Goal: Information Seeking & Learning: Learn about a topic

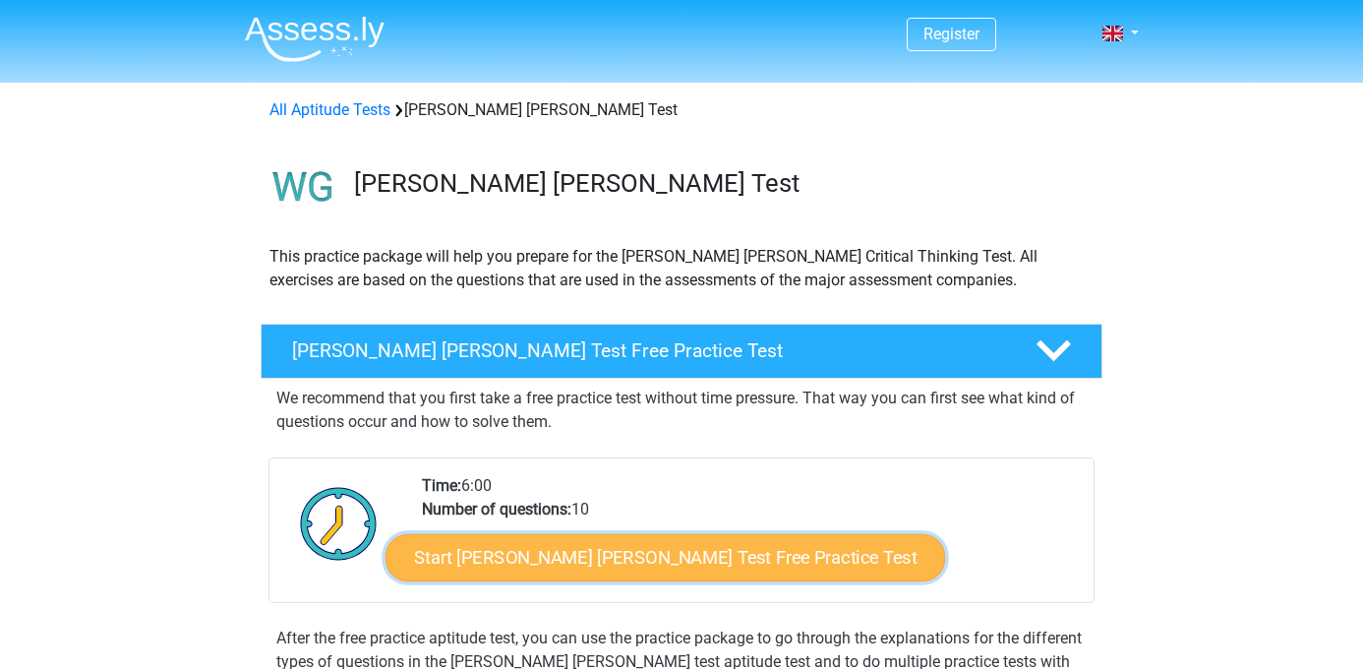
click at [551, 558] on link "Start [PERSON_NAME] [PERSON_NAME] Test Free Practice Test" at bounding box center [666, 557] width 560 height 47
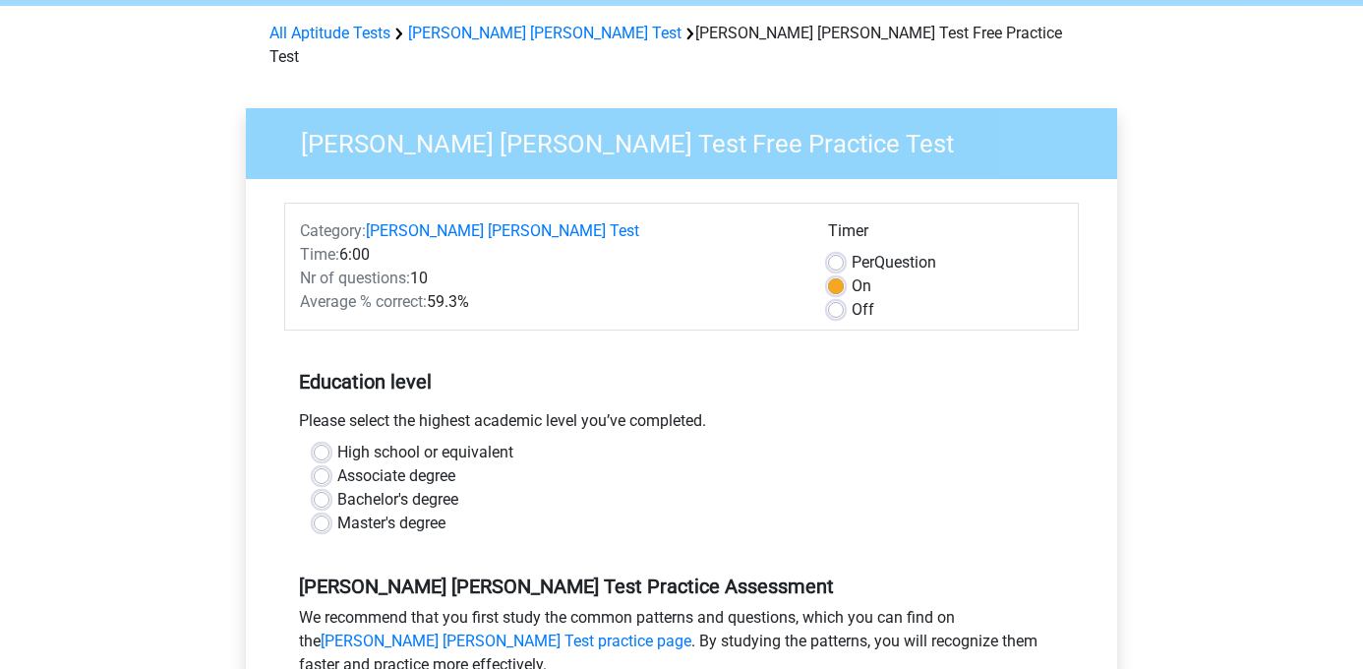
scroll to position [78, 0]
click at [348, 511] on label "Master's degree" at bounding box center [391, 523] width 108 height 24
click at [330, 511] on input "Master's degree" at bounding box center [322, 521] width 16 height 20
radio input "true"
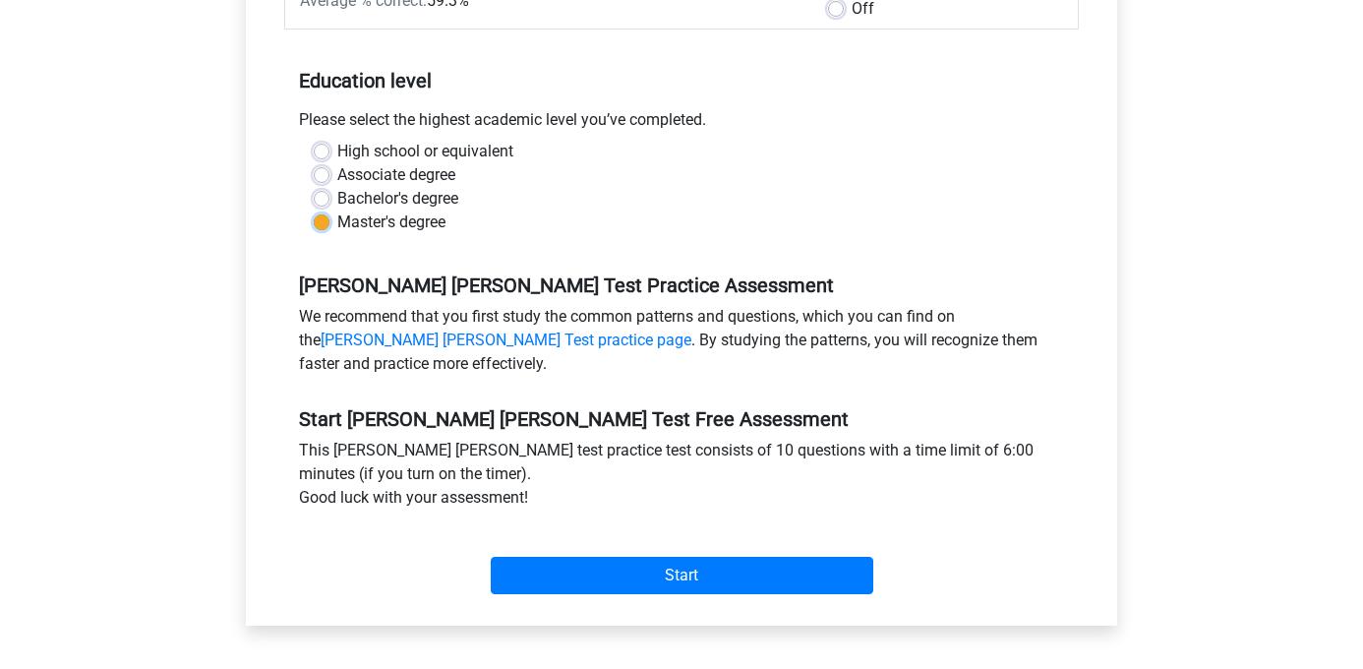
scroll to position [379, 0]
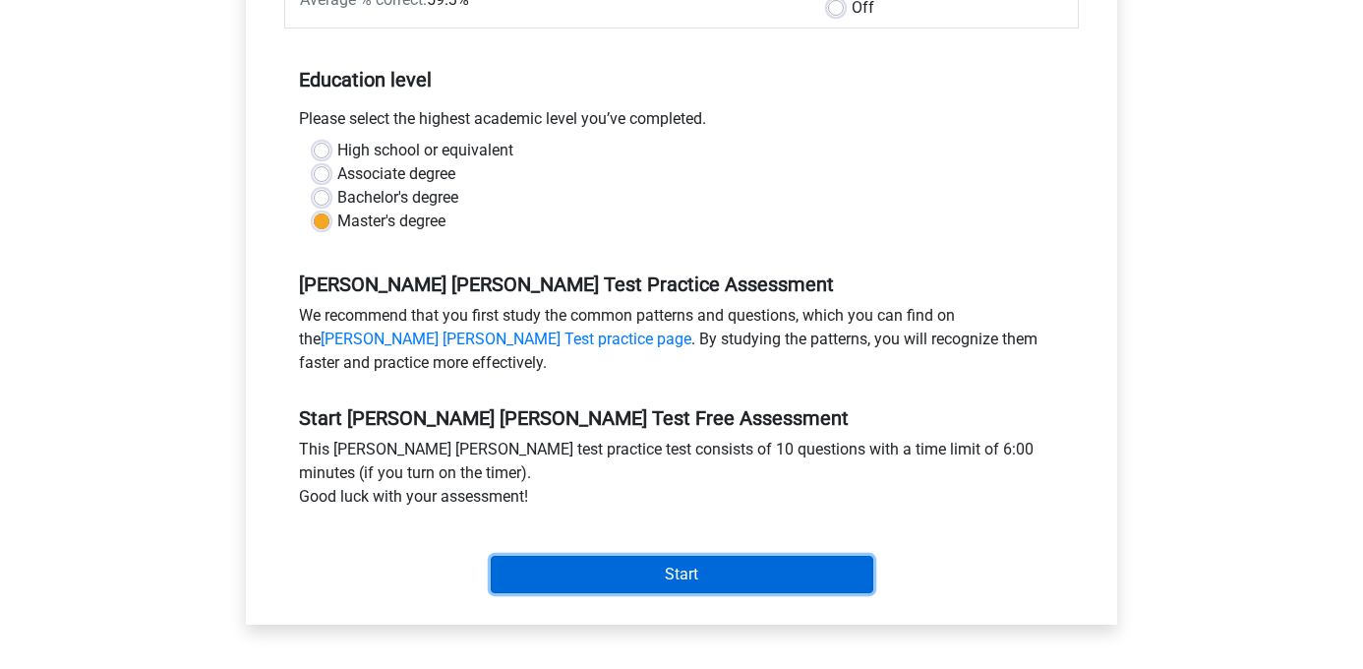
click at [569, 558] on input "Start" at bounding box center [682, 574] width 383 height 37
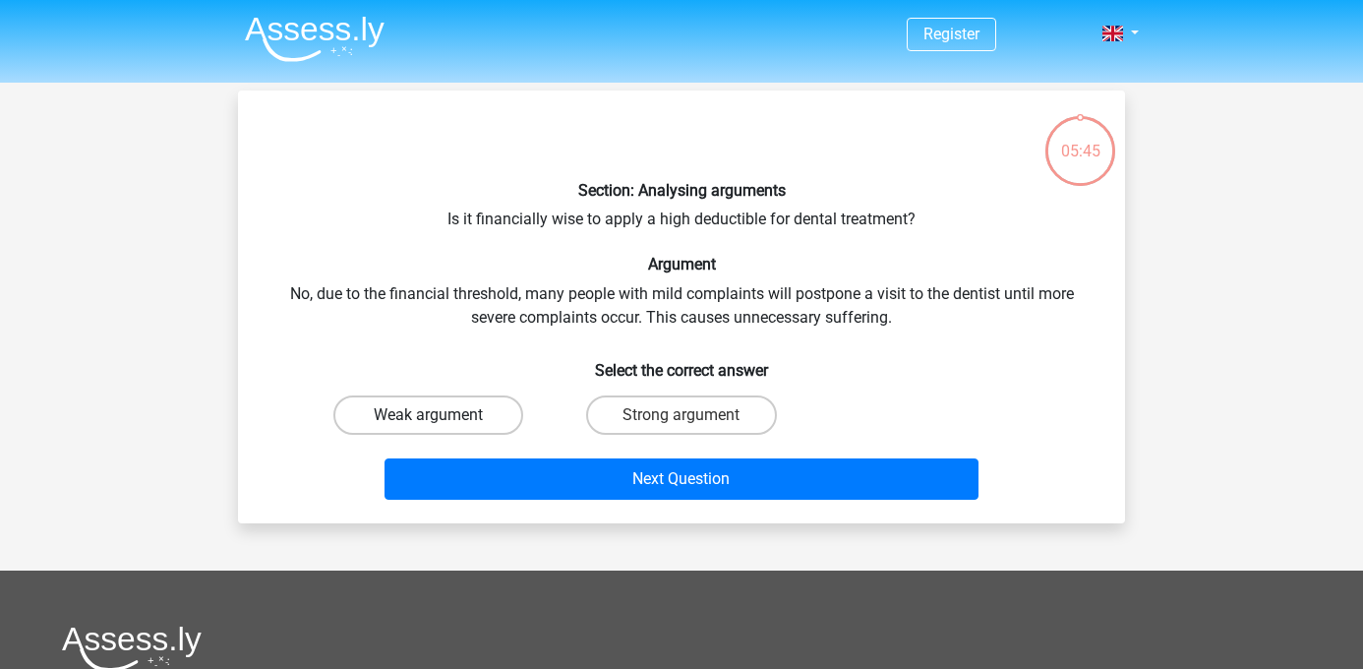
click at [418, 415] on label "Weak argument" at bounding box center [428, 414] width 190 height 39
click at [429, 415] on input "Weak argument" at bounding box center [435, 421] width 13 height 13
radio input "true"
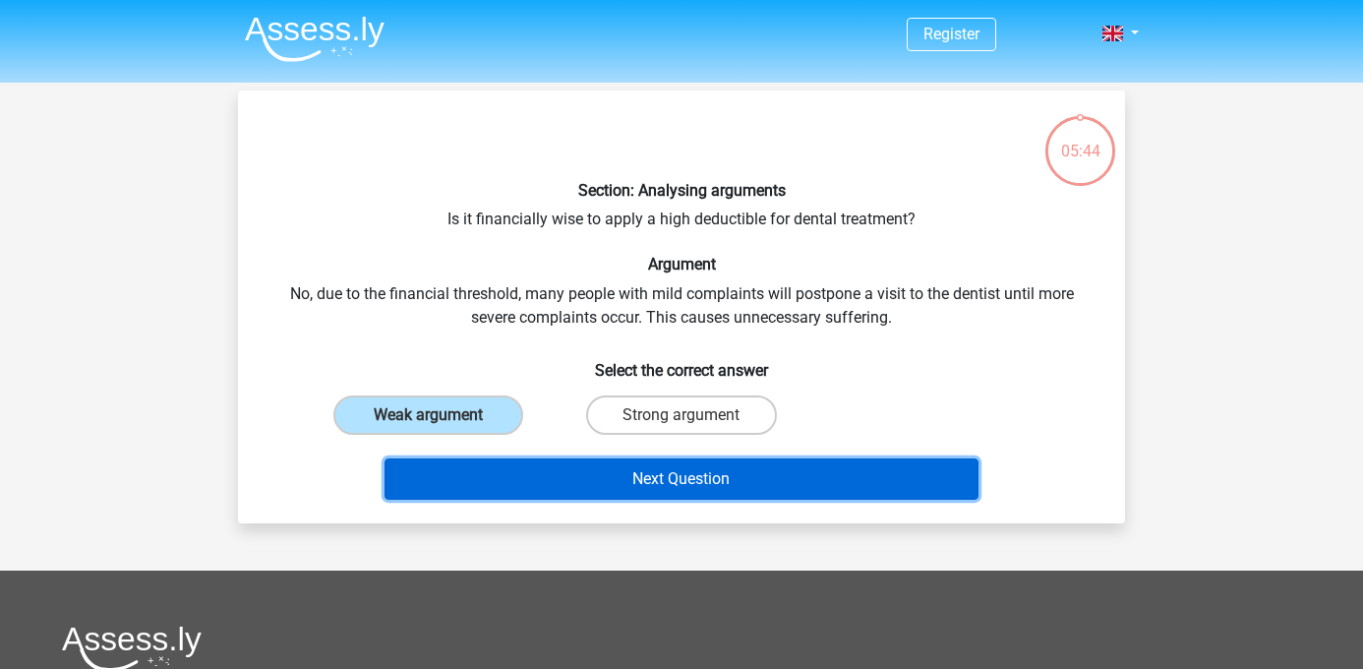
click at [544, 475] on button "Next Question" at bounding box center [682, 478] width 595 height 41
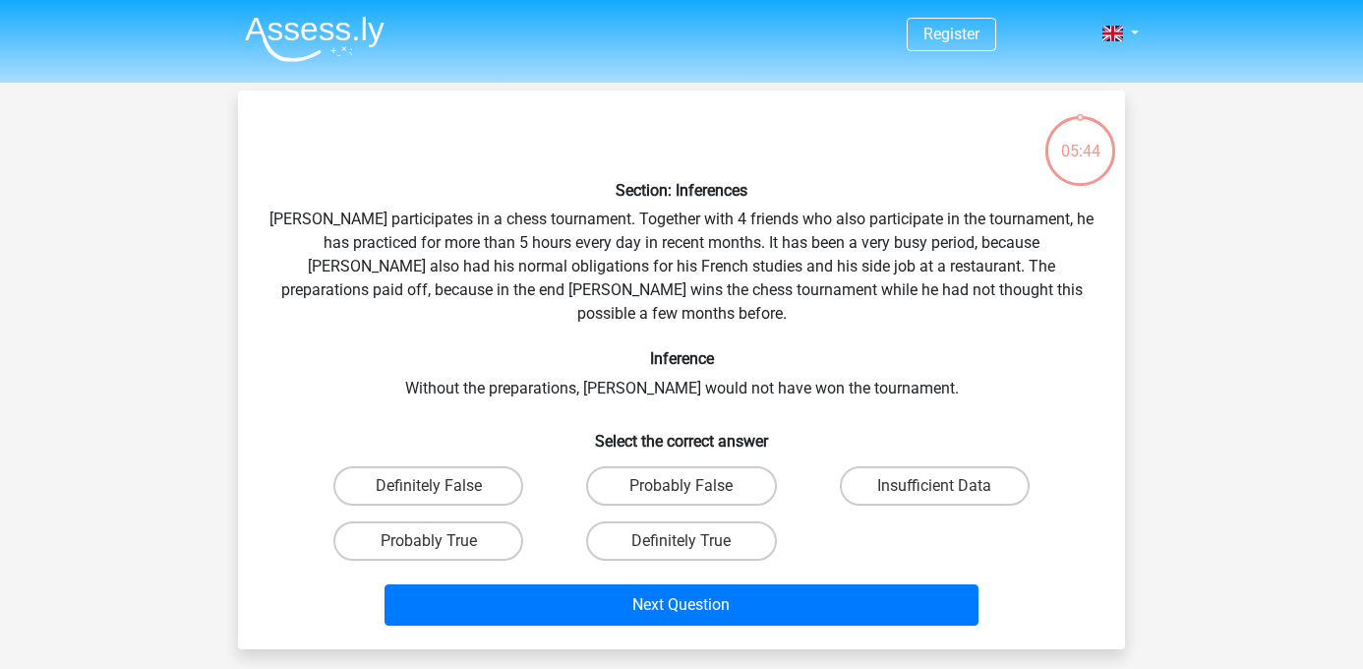
scroll to position [90, 0]
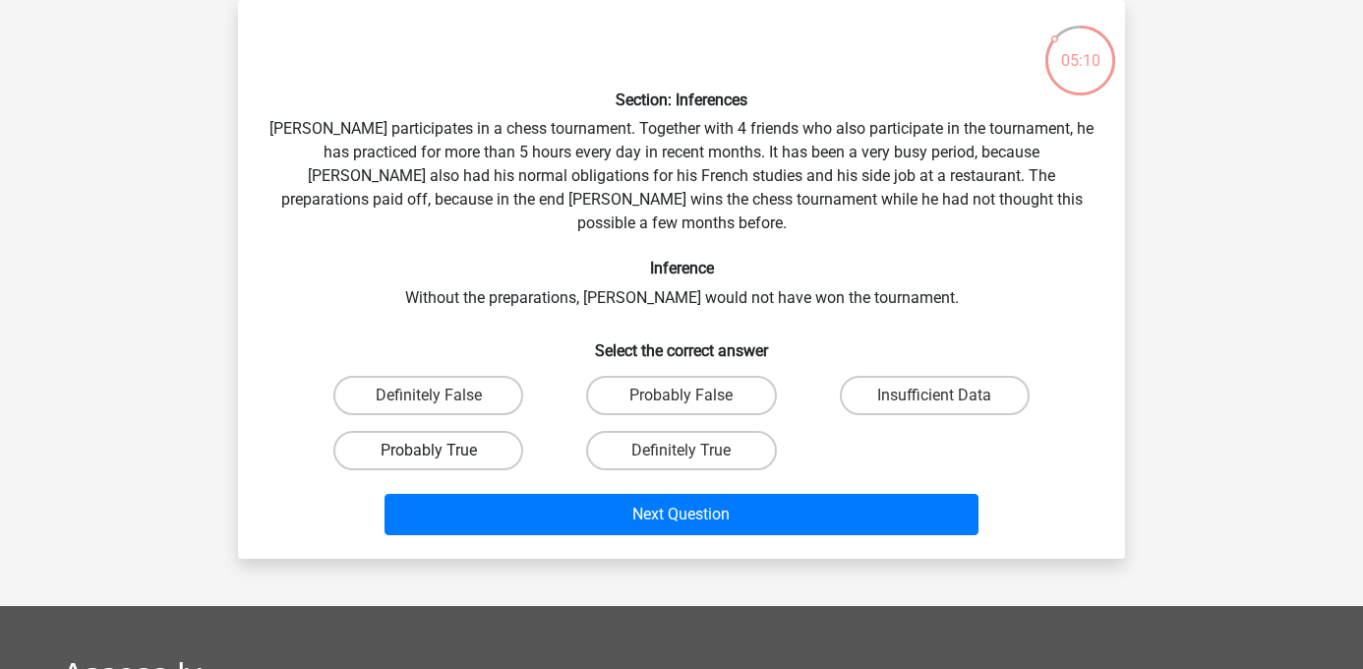
click at [474, 431] on label "Probably True" at bounding box center [428, 450] width 190 height 39
click at [442, 451] on input "Probably True" at bounding box center [435, 457] width 13 height 13
radio input "true"
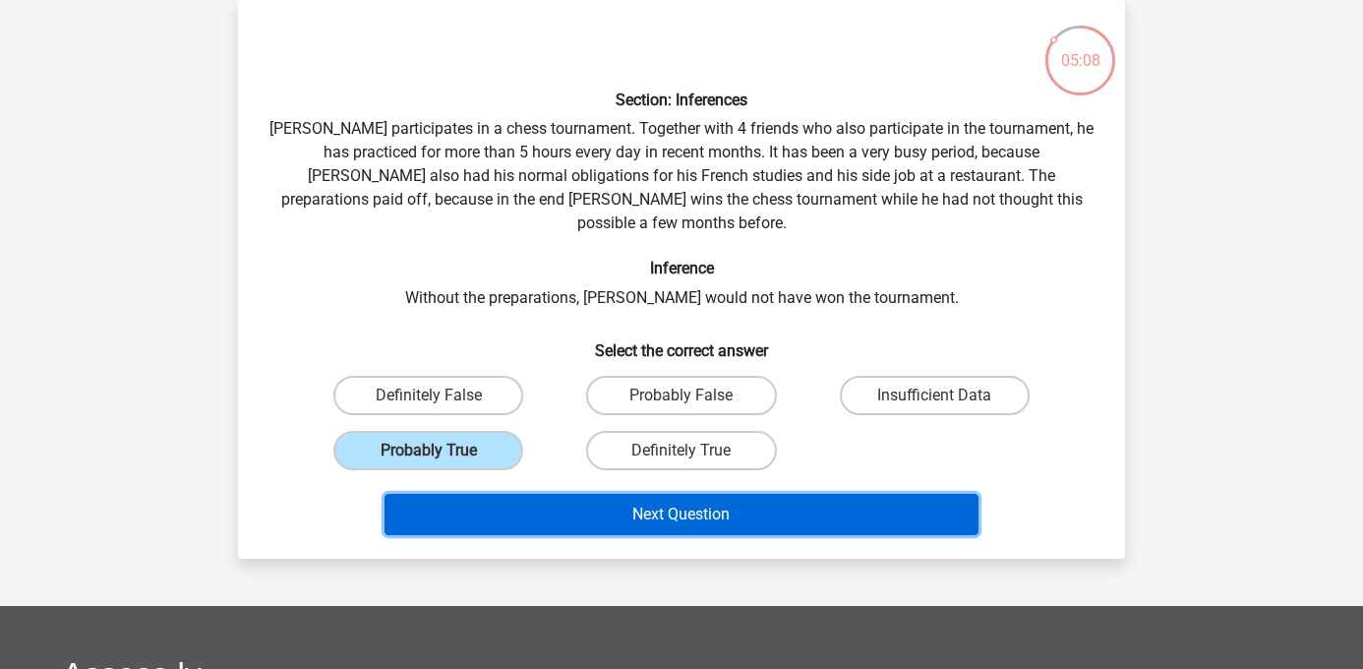
click at [573, 494] on button "Next Question" at bounding box center [682, 514] width 595 height 41
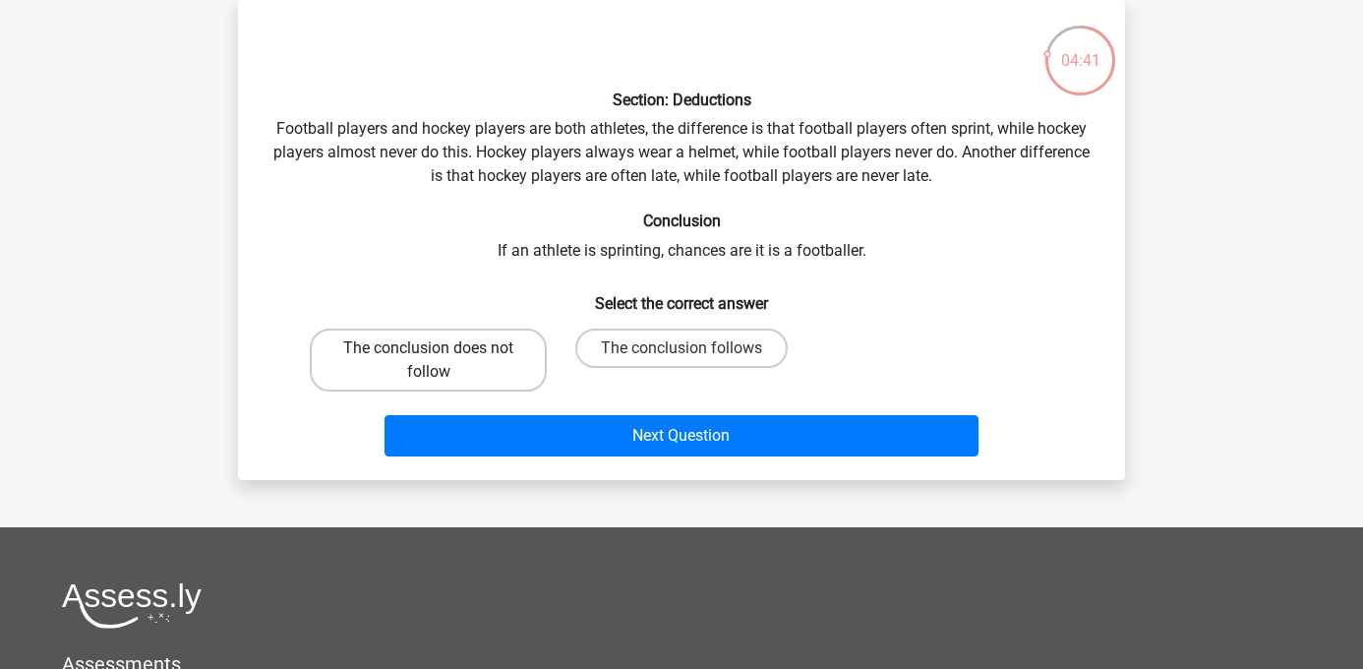
click at [481, 372] on label "The conclusion does not follow" at bounding box center [428, 360] width 237 height 63
click at [442, 361] on input "The conclusion does not follow" at bounding box center [435, 354] width 13 height 13
radio input "true"
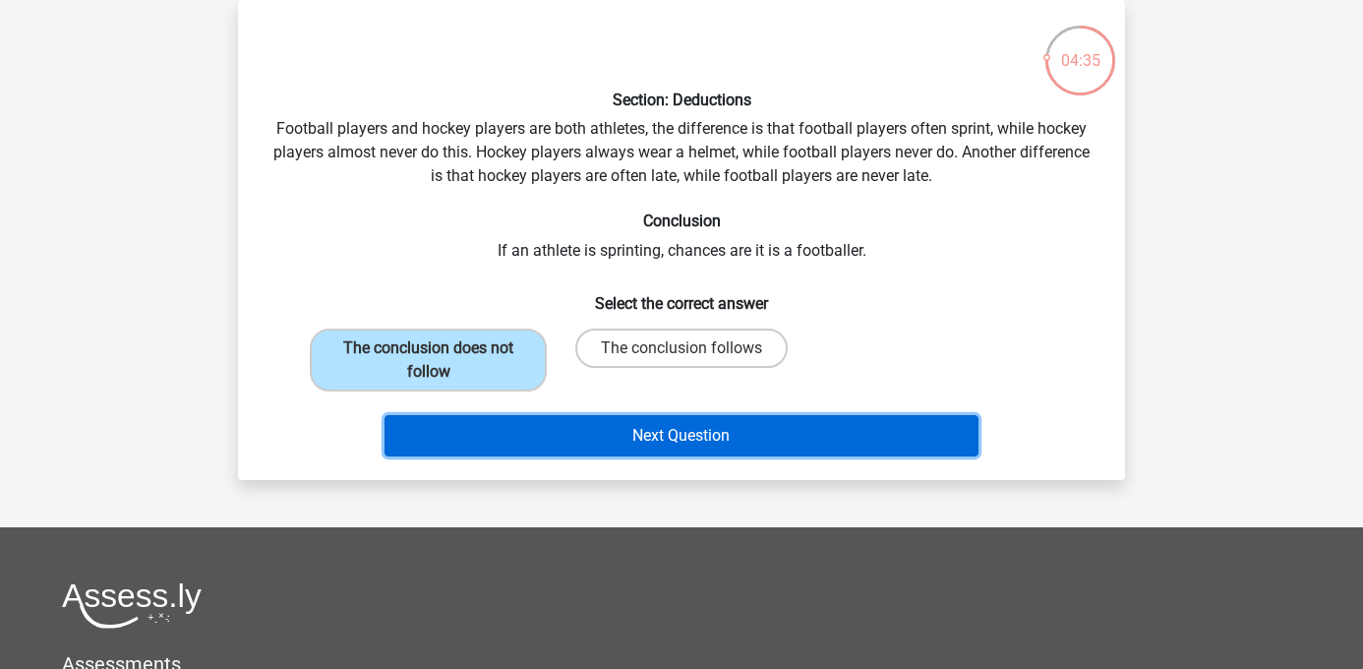
click at [595, 437] on button "Next Question" at bounding box center [682, 435] width 595 height 41
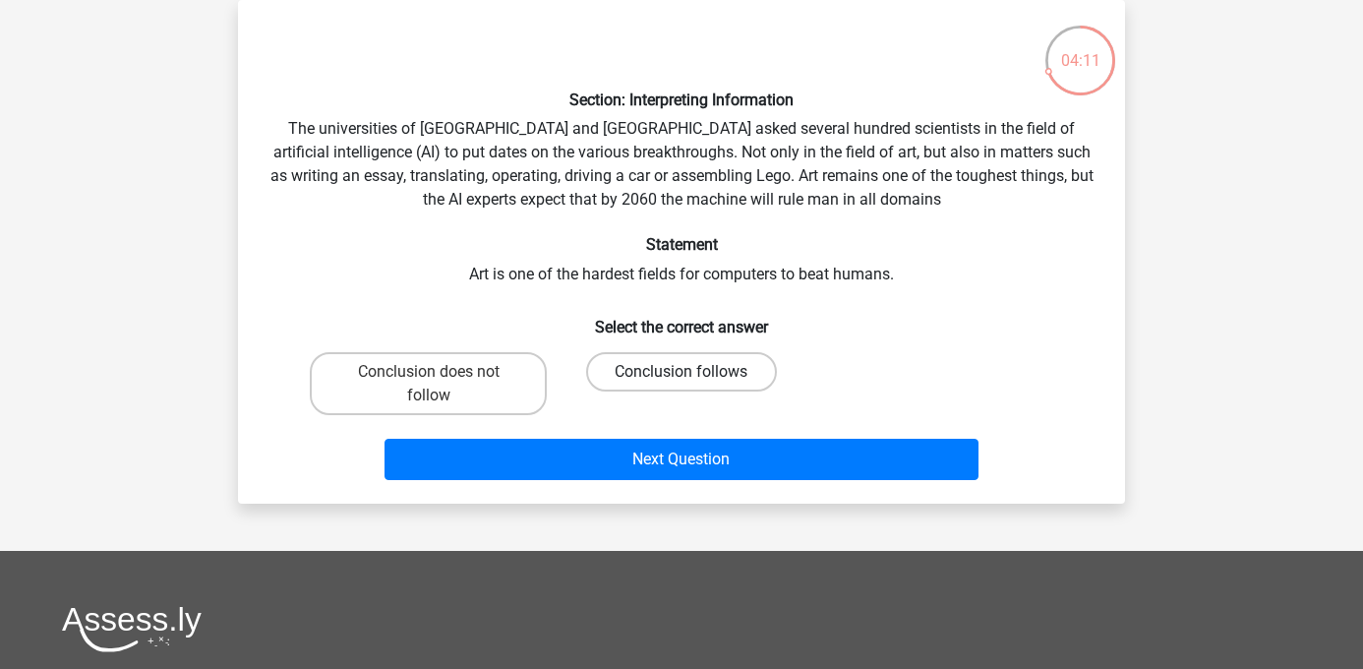
click at [687, 370] on label "Conclusion follows" at bounding box center [681, 371] width 190 height 39
click at [687, 372] on input "Conclusion follows" at bounding box center [688, 378] width 13 height 13
radio input "true"
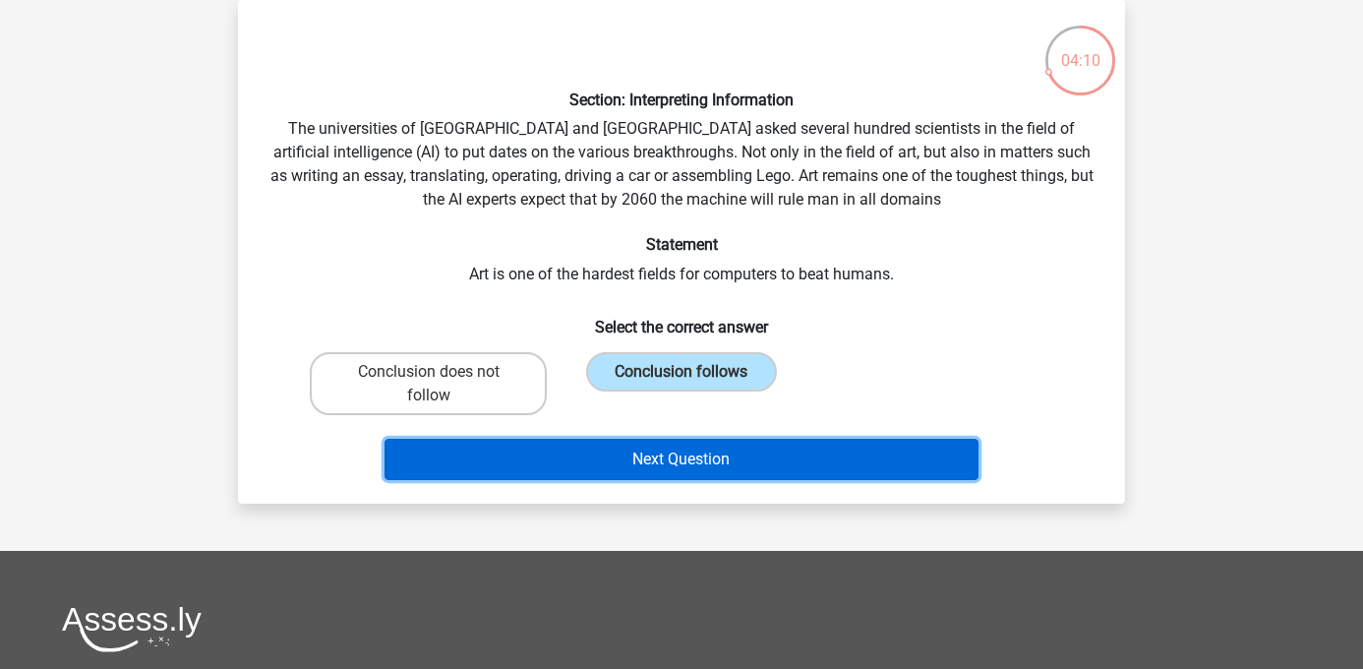
click at [715, 458] on button "Next Question" at bounding box center [682, 459] width 595 height 41
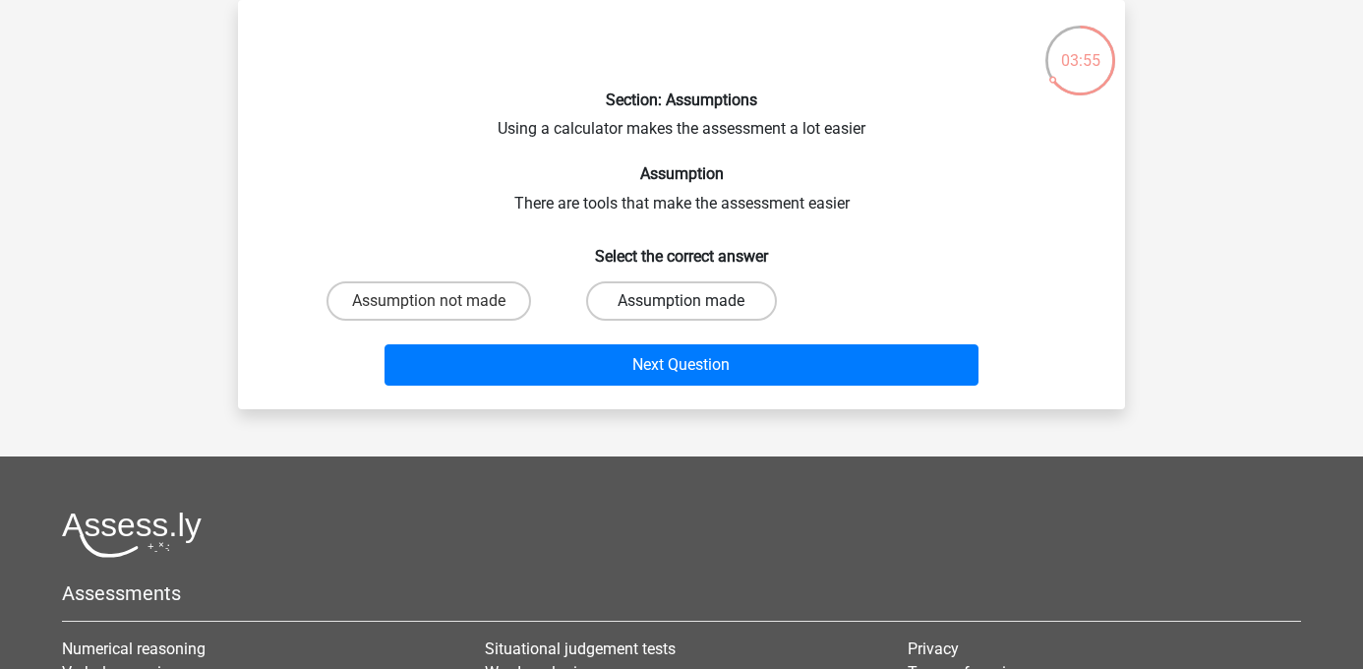
click at [682, 299] on label "Assumption made" at bounding box center [681, 300] width 190 height 39
click at [682, 301] on input "Assumption made" at bounding box center [688, 307] width 13 height 13
radio input "true"
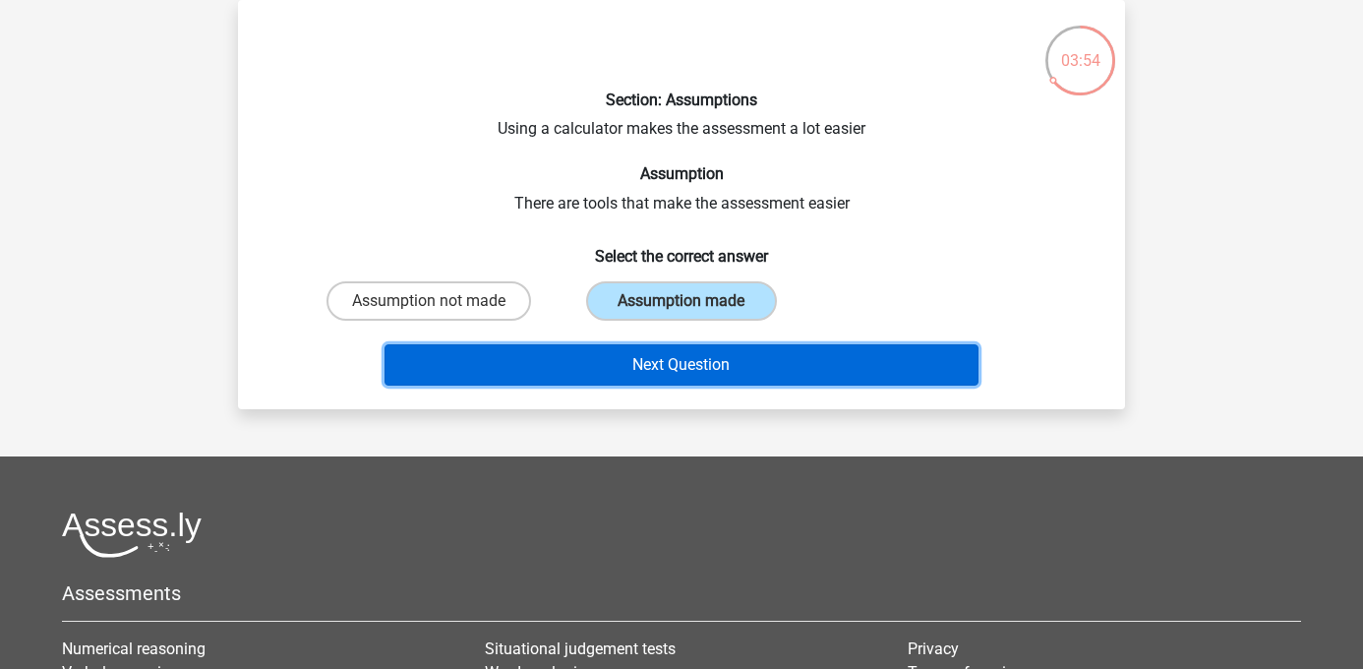
click at [687, 374] on button "Next Question" at bounding box center [682, 364] width 595 height 41
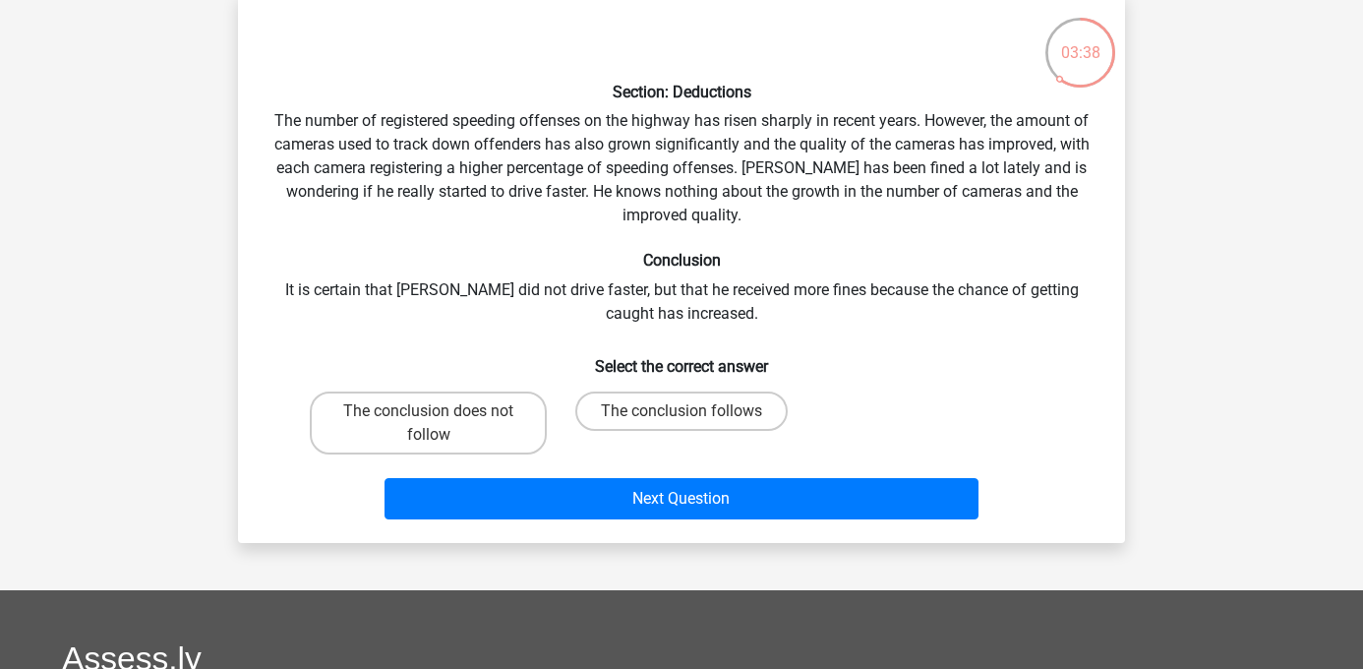
scroll to position [89, 0]
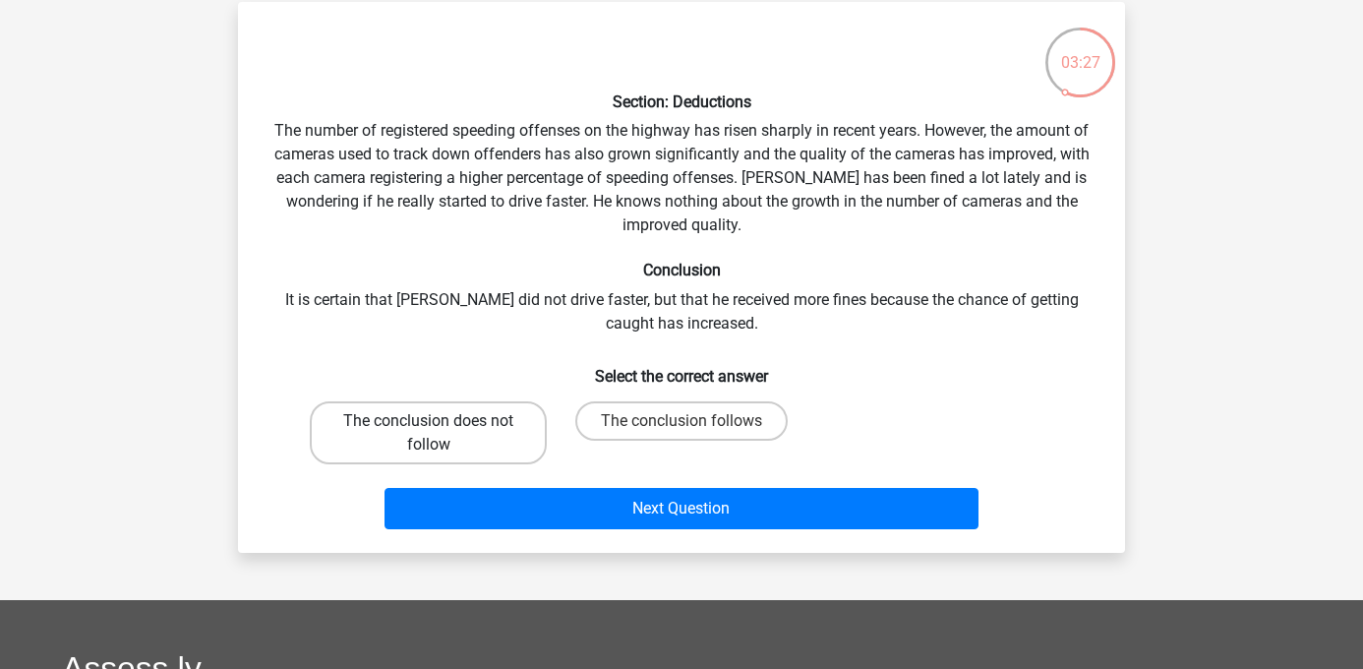
click at [442, 434] on label "The conclusion does not follow" at bounding box center [428, 432] width 237 height 63
click at [442, 434] on input "The conclusion does not follow" at bounding box center [435, 427] width 13 height 13
radio input "true"
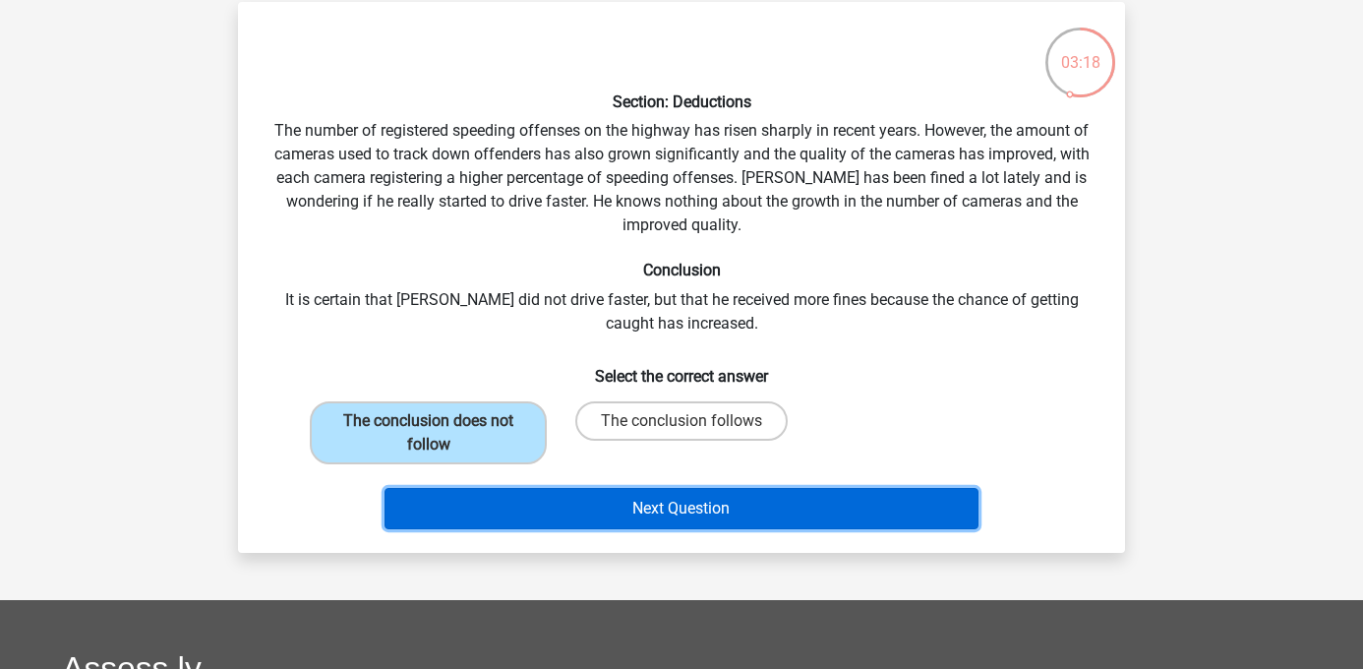
click at [740, 493] on button "Next Question" at bounding box center [682, 508] width 595 height 41
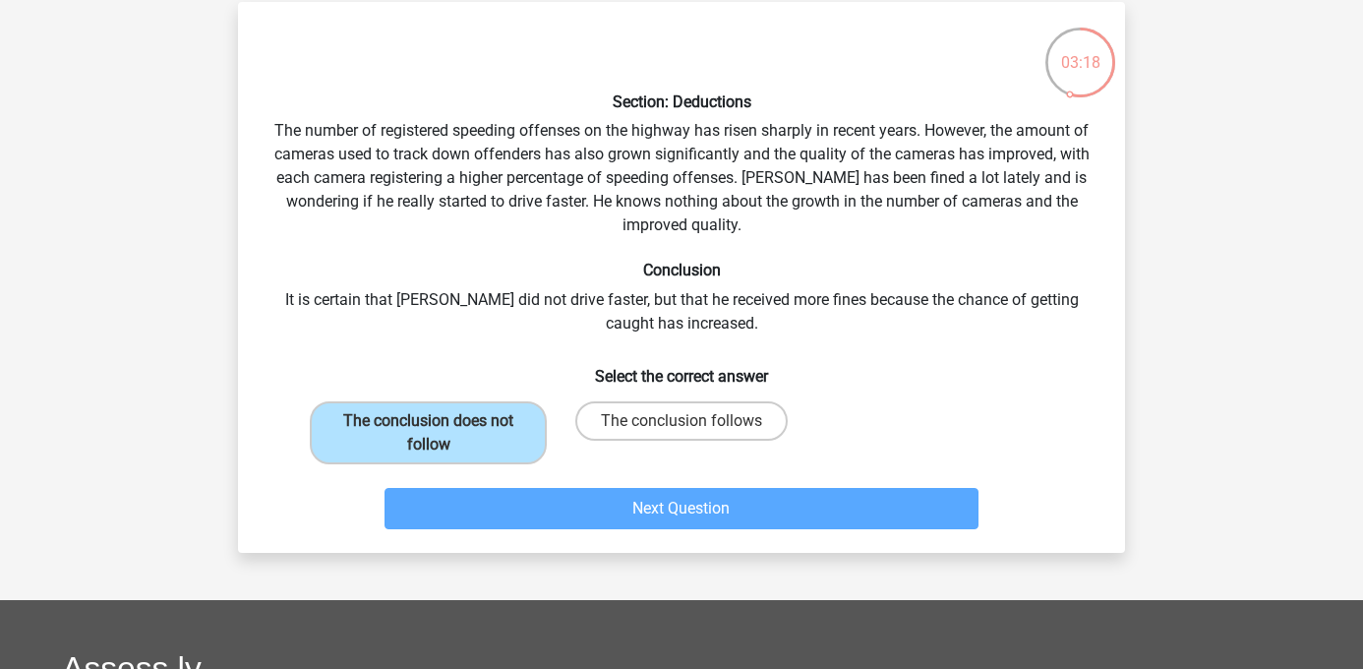
scroll to position [90, 0]
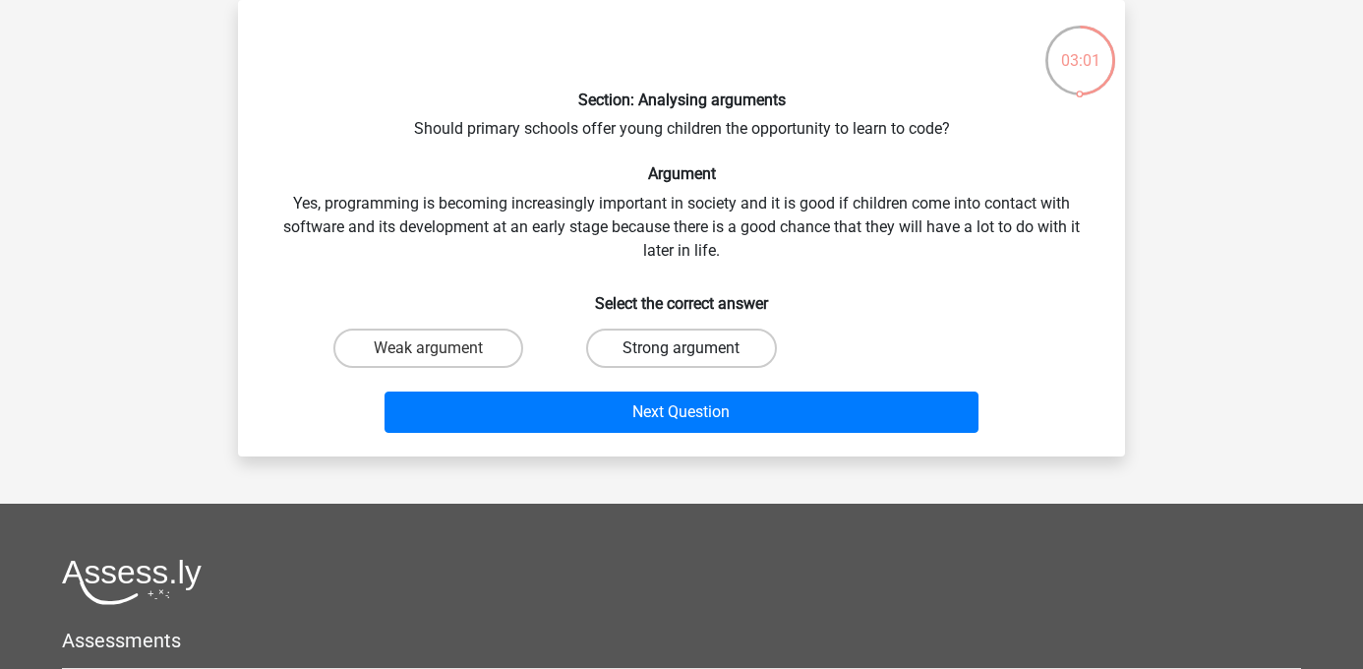
click at [659, 336] on label "Strong argument" at bounding box center [681, 348] width 190 height 39
click at [682, 348] on input "Strong argument" at bounding box center [688, 354] width 13 height 13
radio input "true"
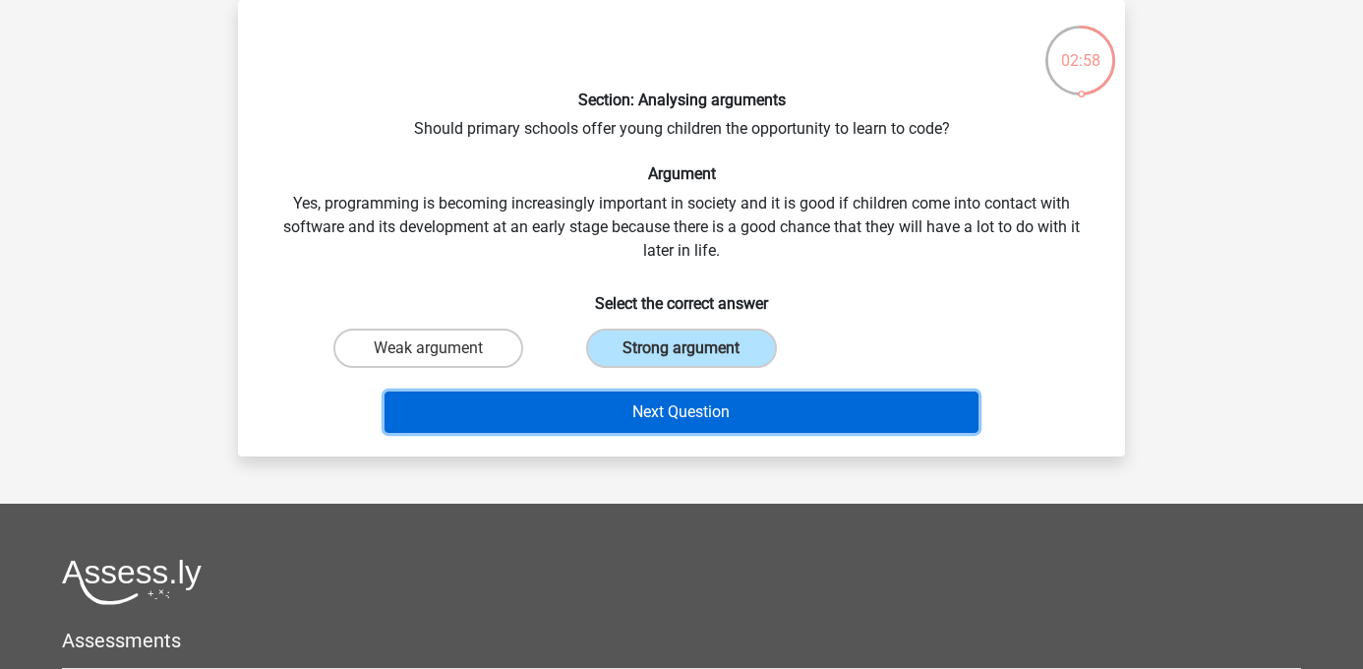
click at [730, 418] on button "Next Question" at bounding box center [682, 411] width 595 height 41
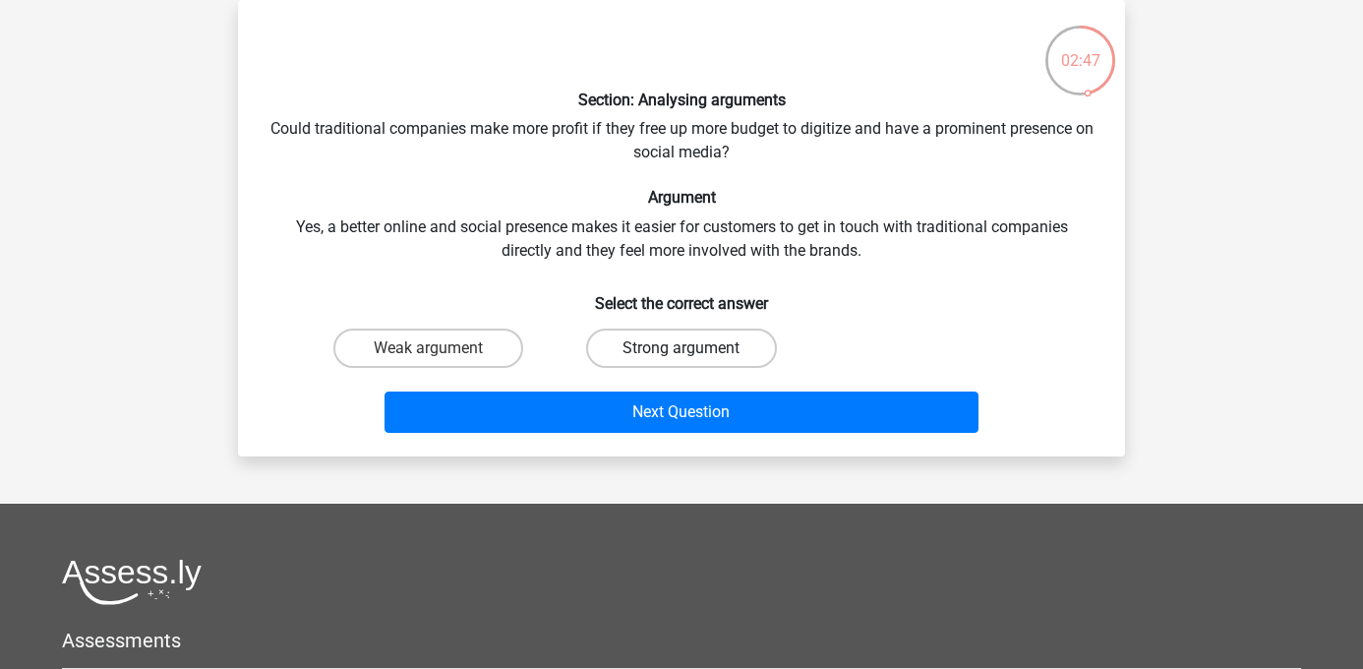
click at [631, 353] on label "Strong argument" at bounding box center [681, 348] width 190 height 39
click at [682, 353] on input "Strong argument" at bounding box center [688, 354] width 13 height 13
radio input "true"
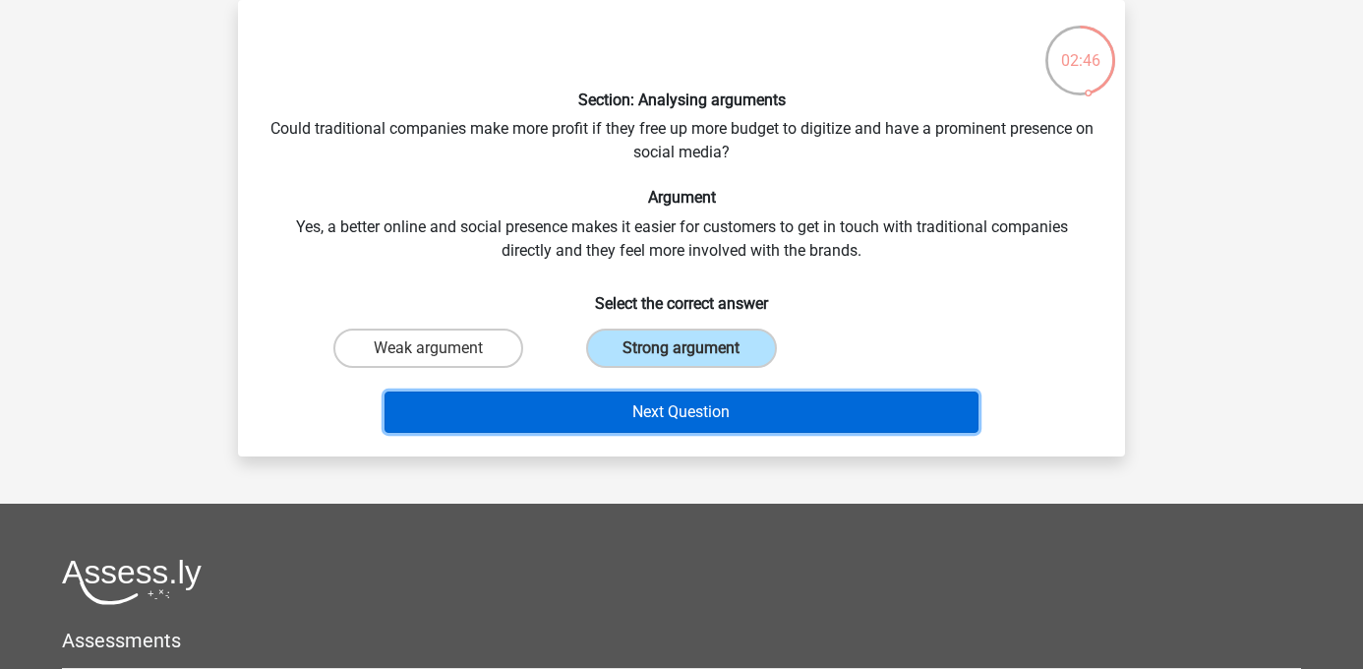
click at [643, 419] on button "Next Question" at bounding box center [682, 411] width 595 height 41
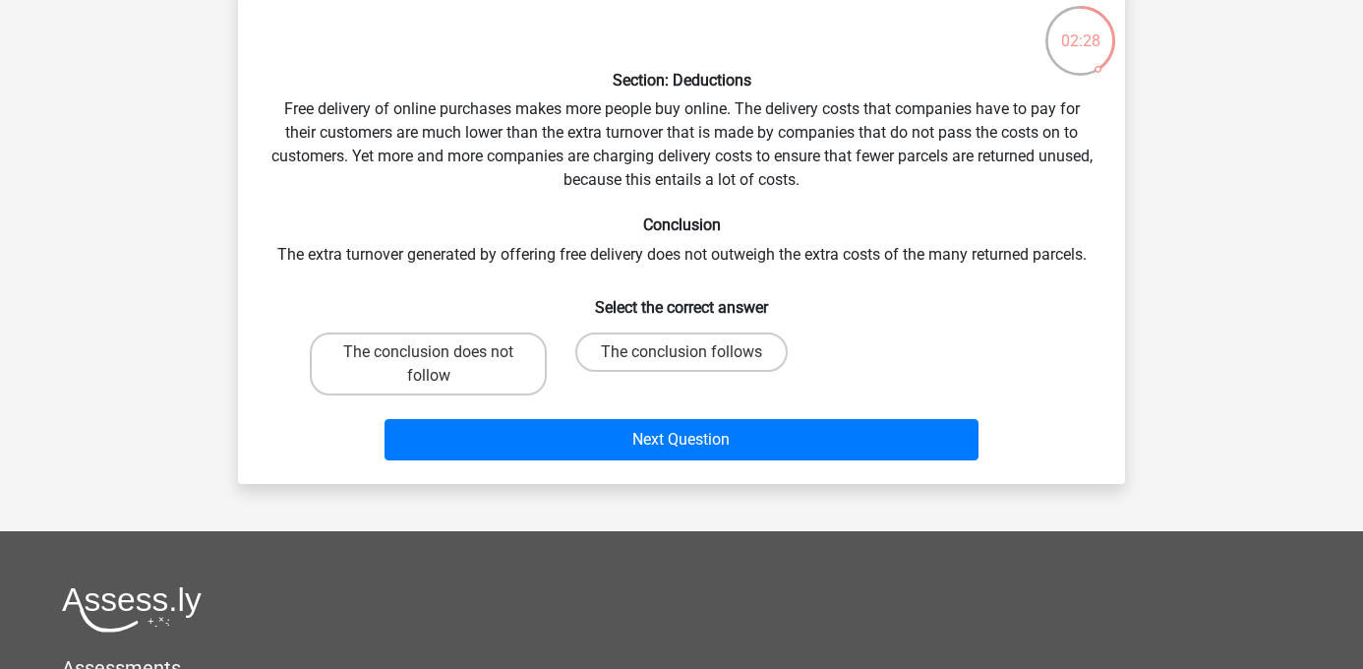
scroll to position [112, 0]
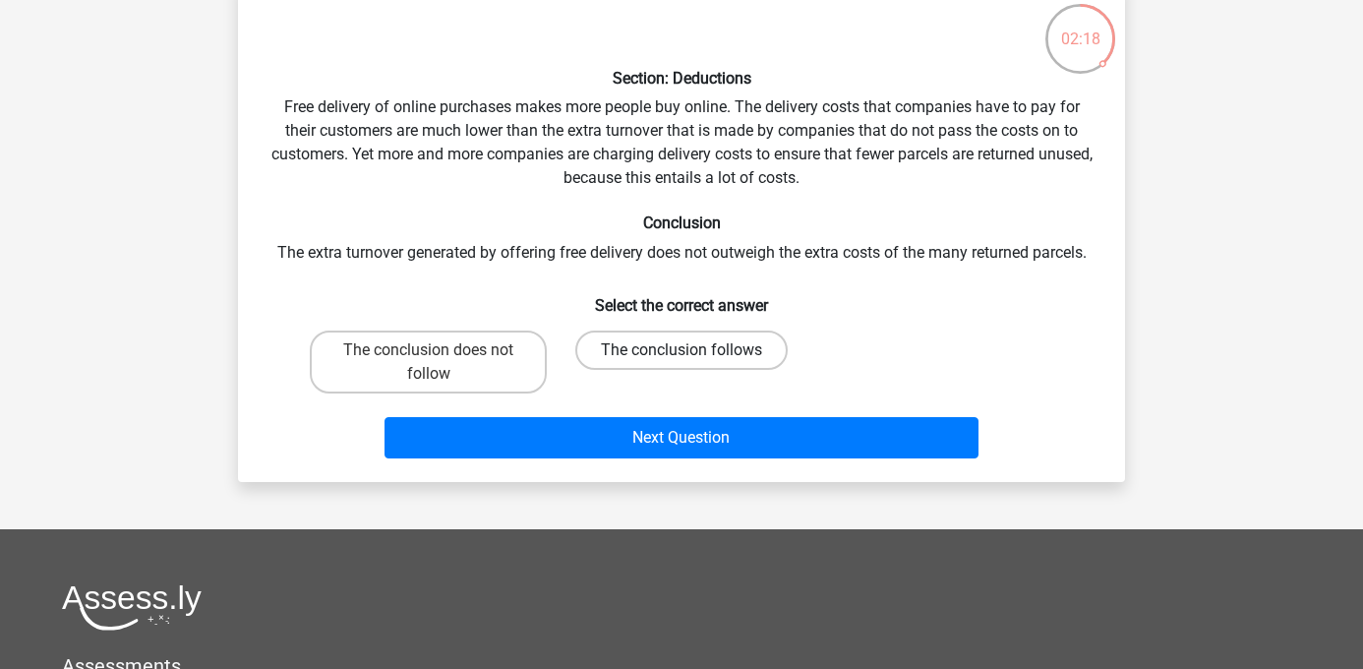
click at [662, 344] on label "The conclusion follows" at bounding box center [681, 349] width 212 height 39
click at [682, 350] on input "The conclusion follows" at bounding box center [688, 356] width 13 height 13
radio input "true"
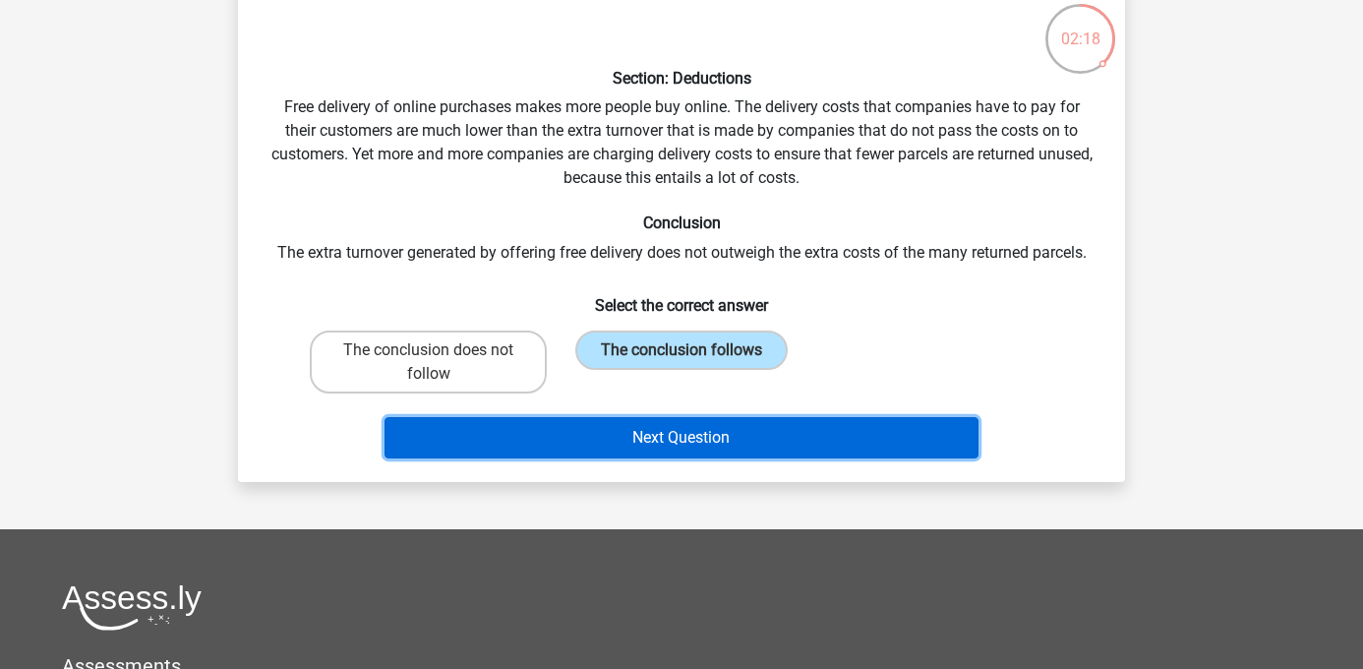
click at [677, 437] on button "Next Question" at bounding box center [682, 437] width 595 height 41
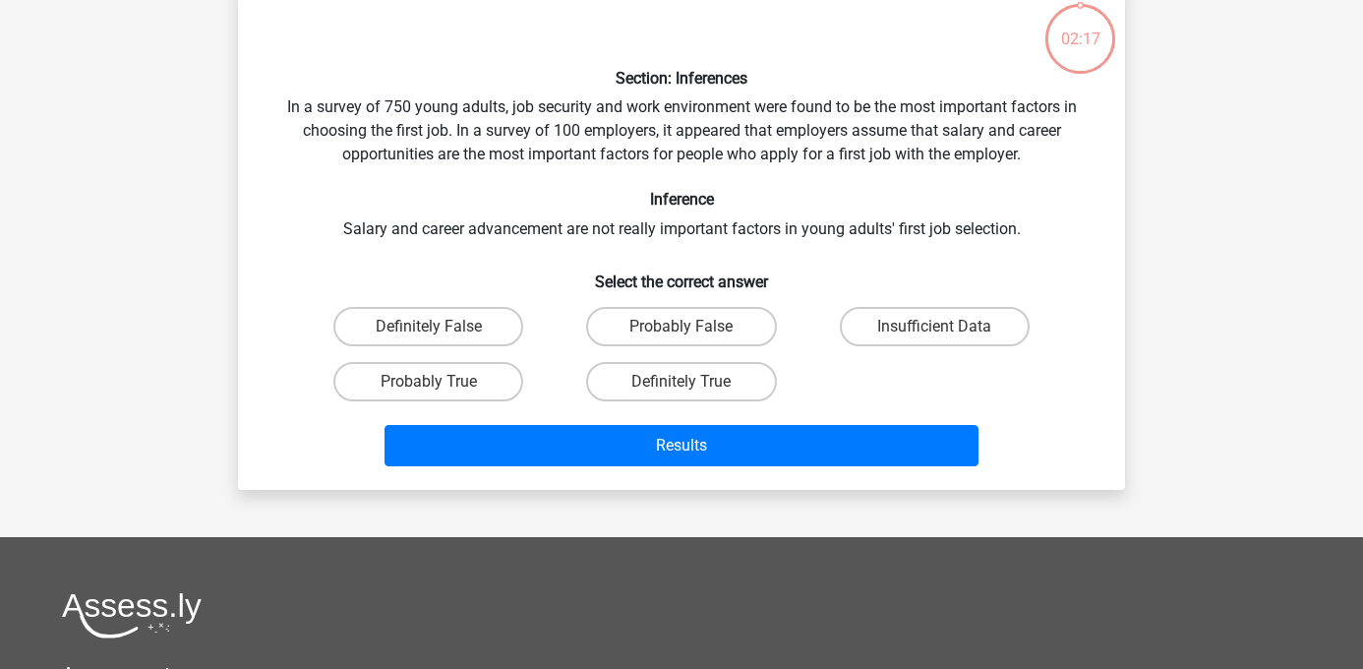
scroll to position [90, 0]
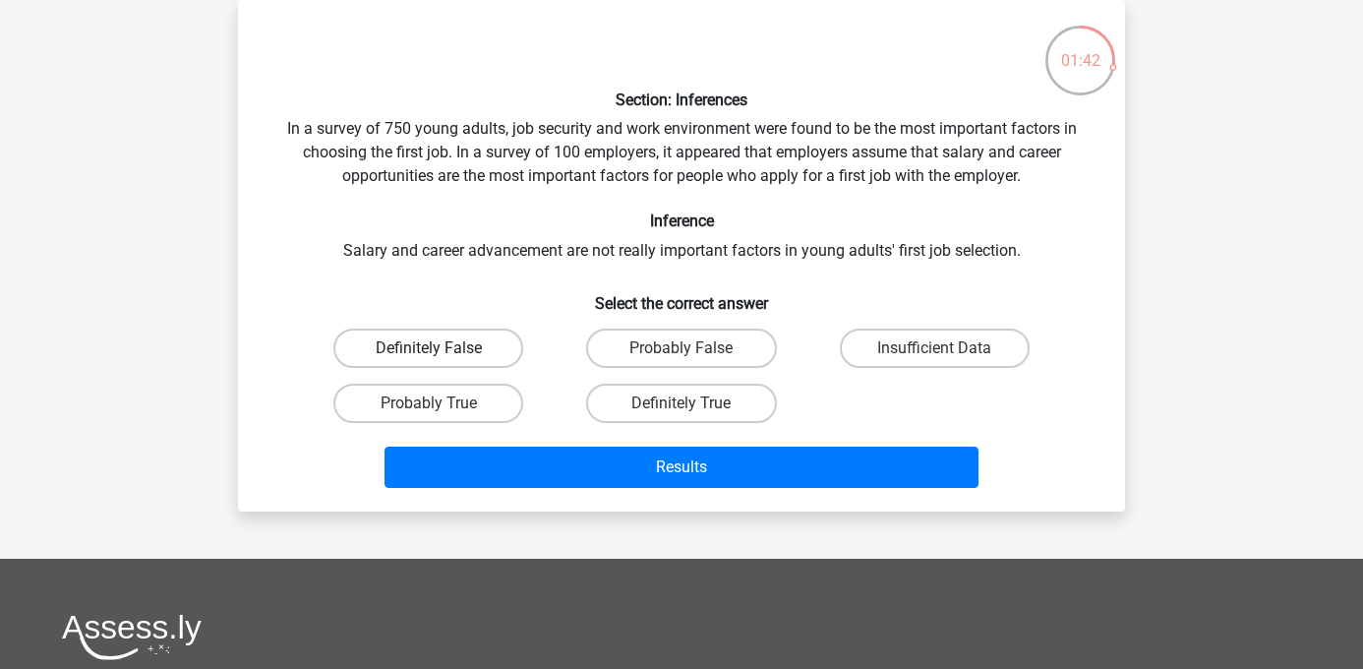
click at [487, 338] on label "Definitely False" at bounding box center [428, 348] width 190 height 39
click at [442, 348] on input "Definitely False" at bounding box center [435, 354] width 13 height 13
radio input "true"
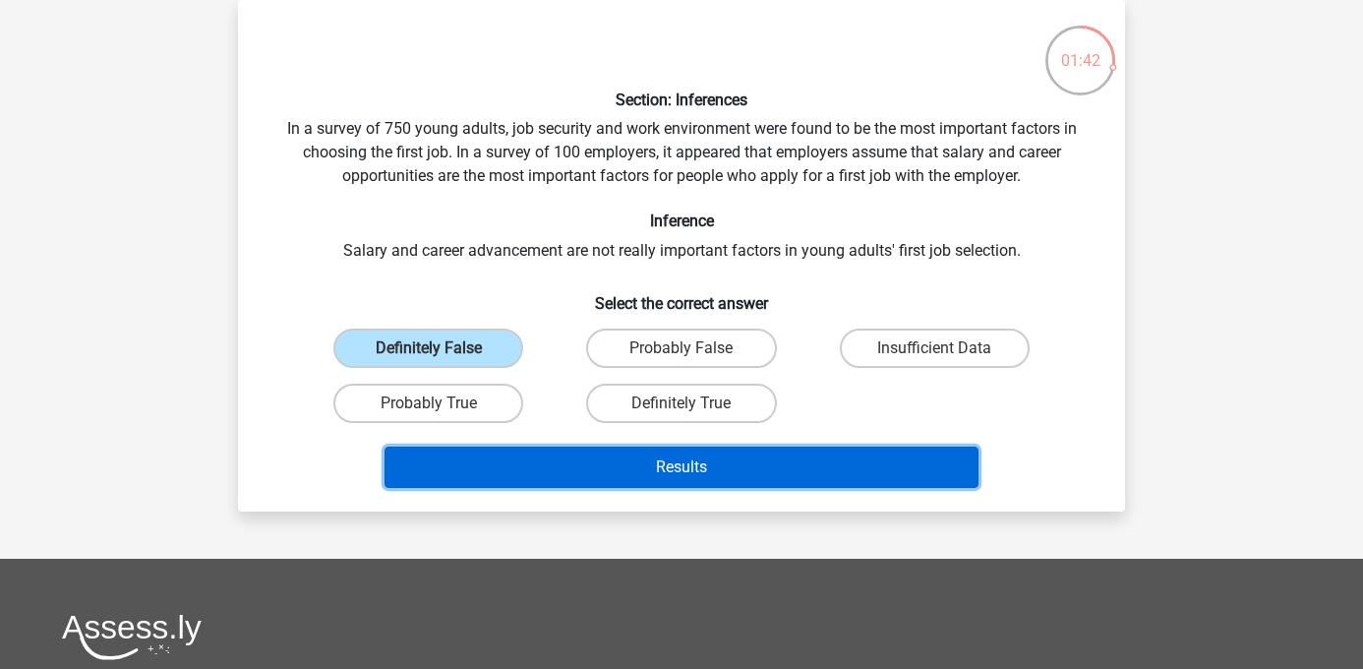
click at [608, 466] on button "Results" at bounding box center [682, 467] width 595 height 41
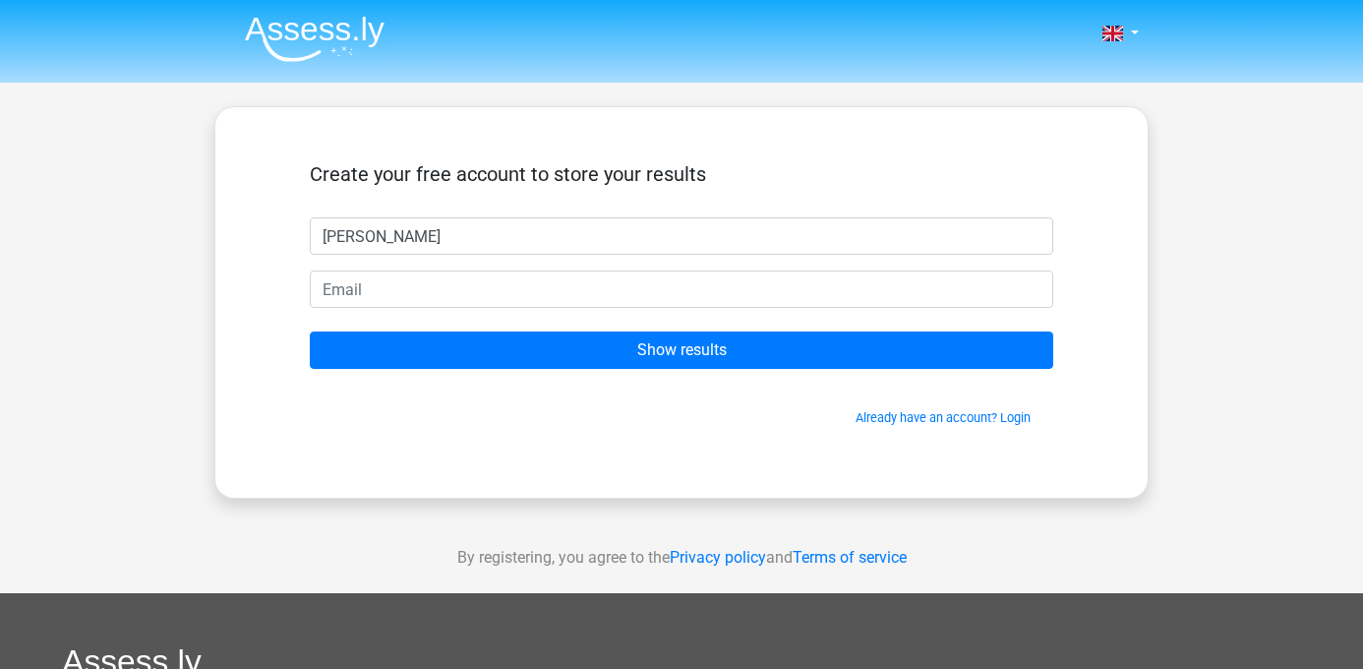
type input "Maren"
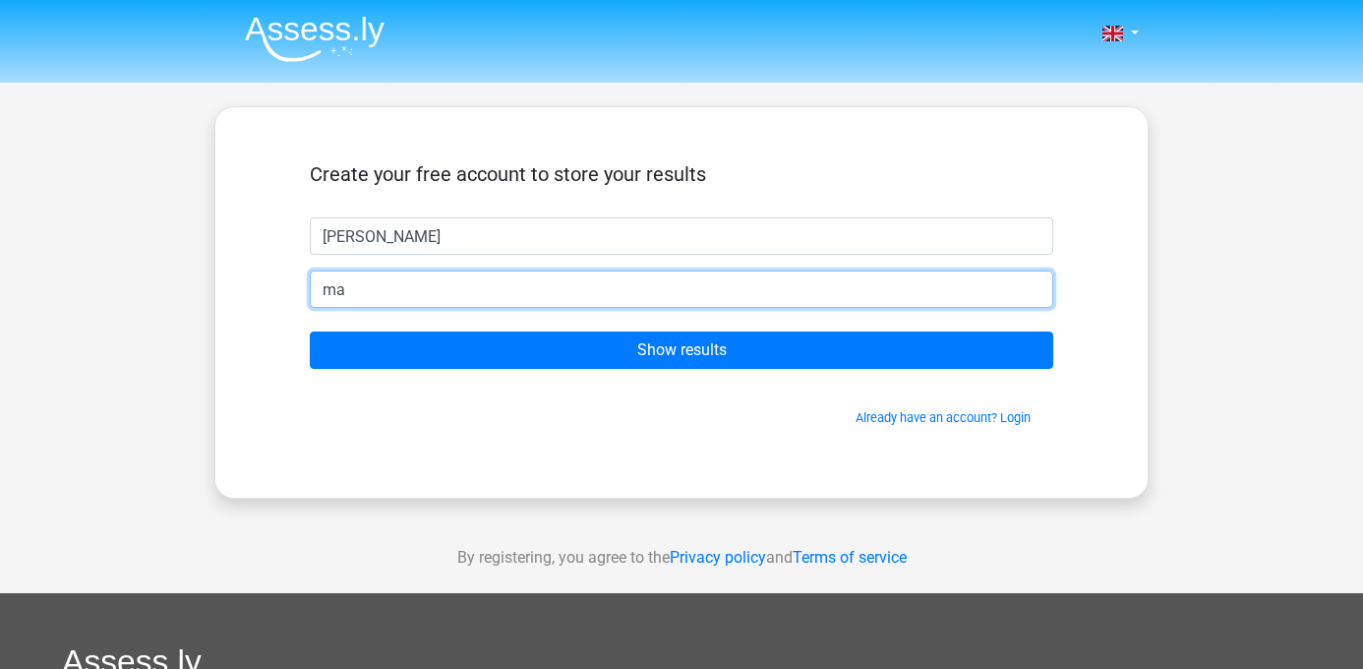
type input "maren.berge@gmail.com"
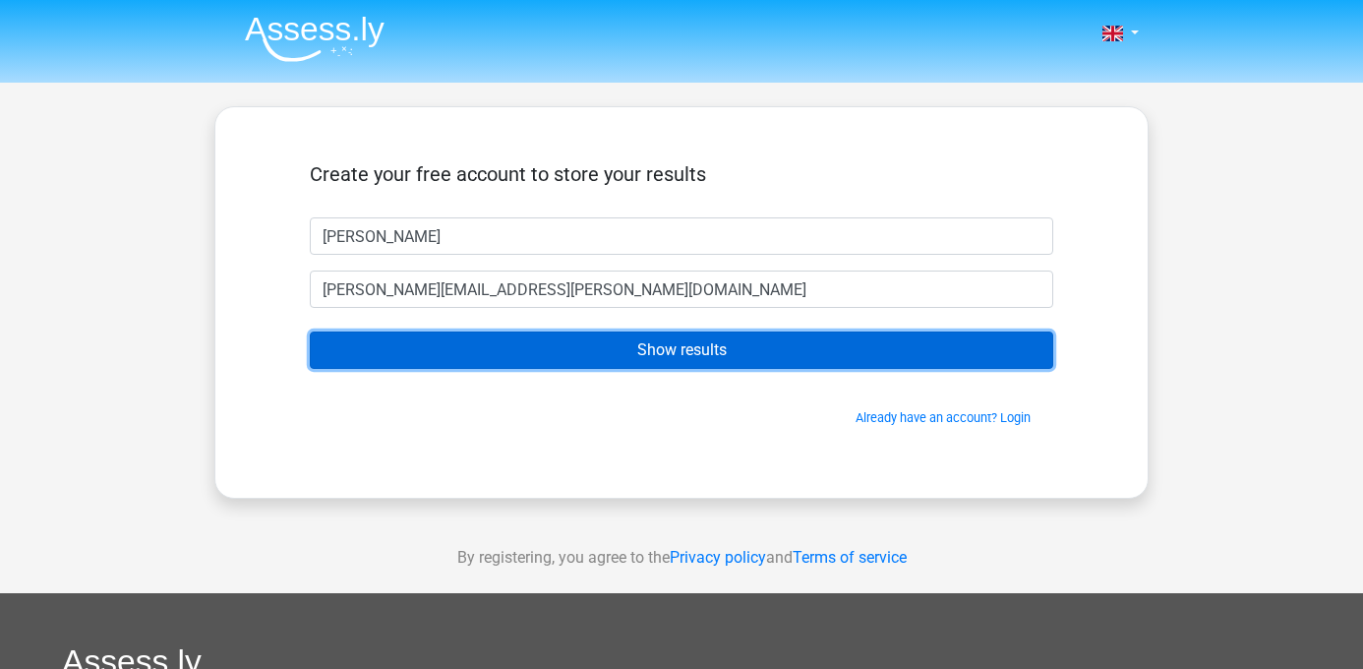
click at [570, 359] on input "Show results" at bounding box center [682, 349] width 744 height 37
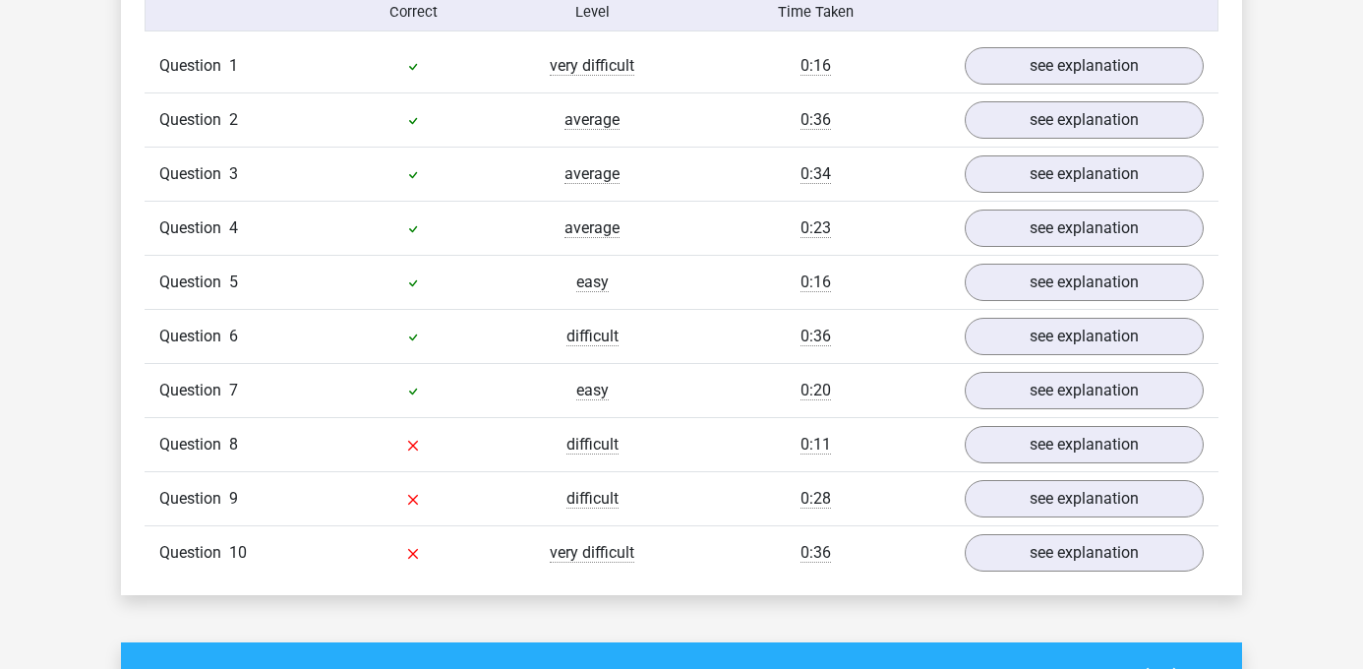
scroll to position [1636, 0]
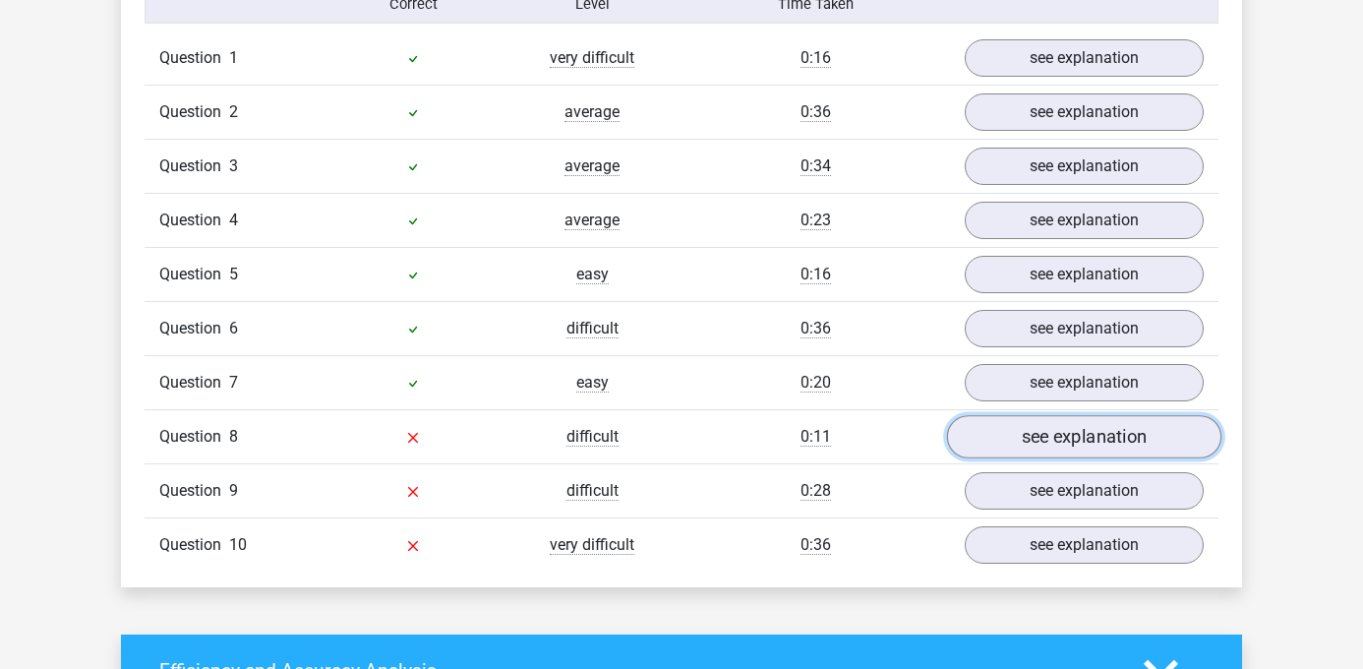
click at [1006, 416] on link "see explanation" at bounding box center [1084, 436] width 274 height 43
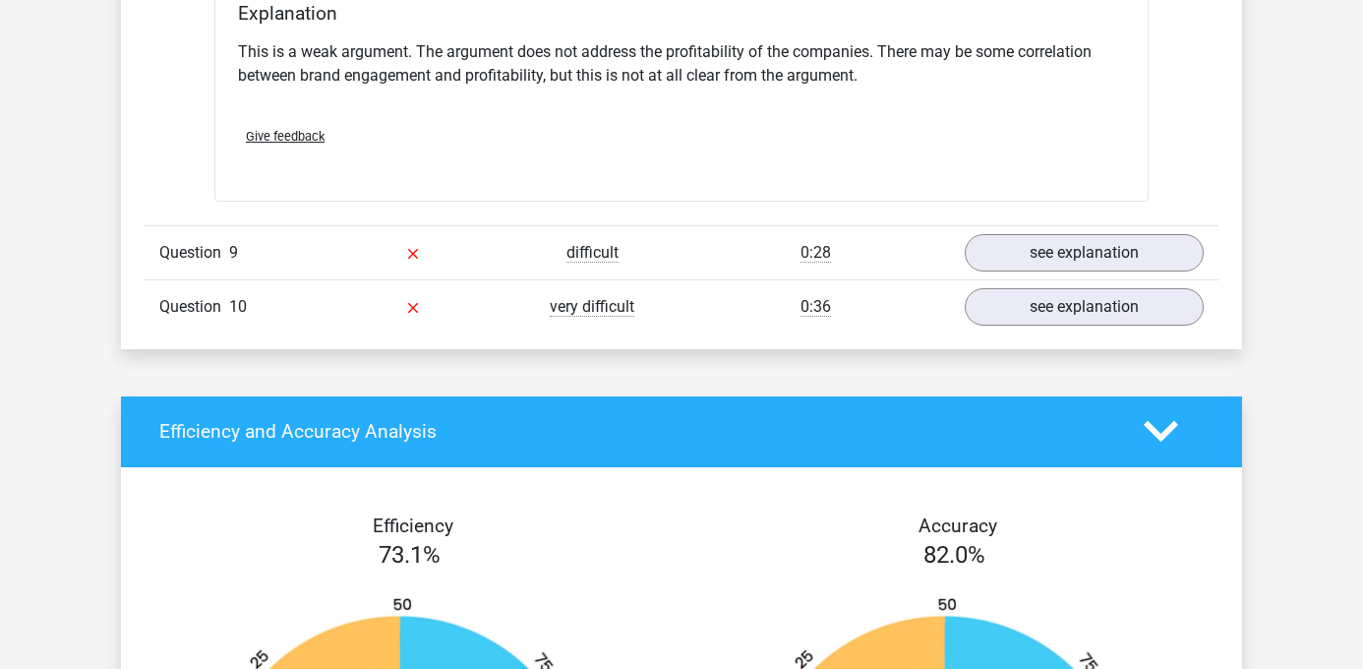
scroll to position [2403, 0]
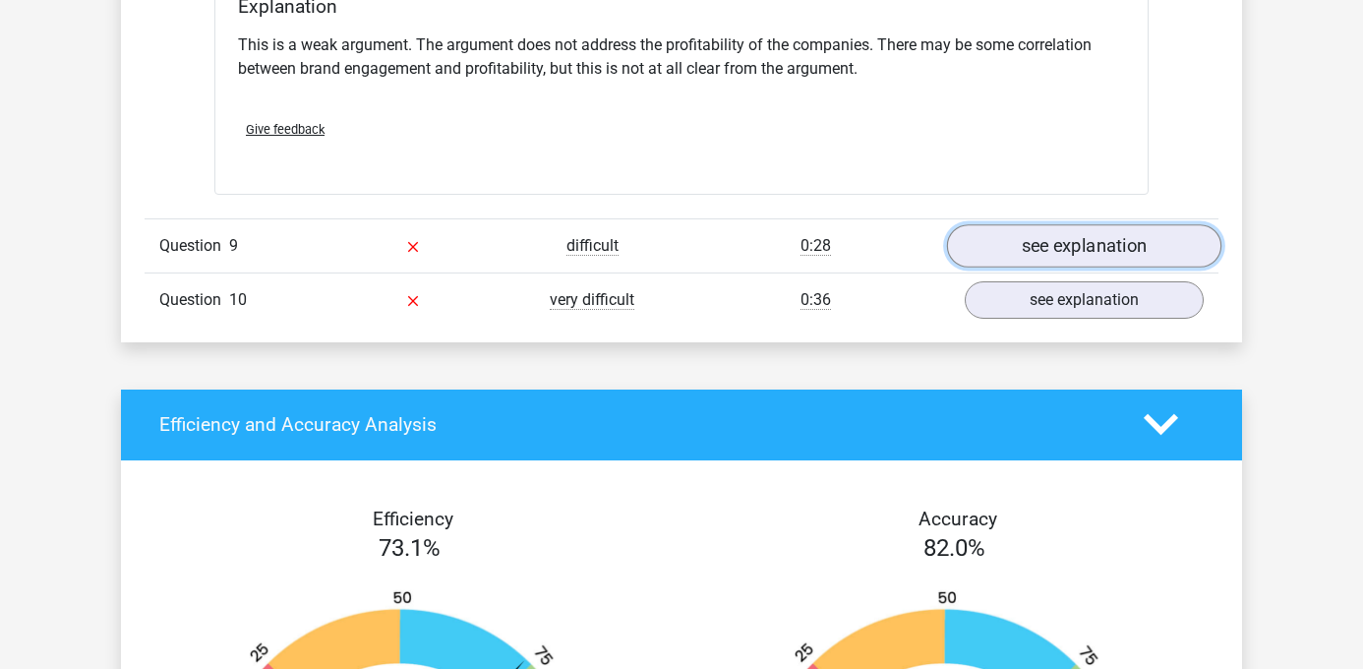
click at [1086, 234] on link "see explanation" at bounding box center [1084, 245] width 274 height 43
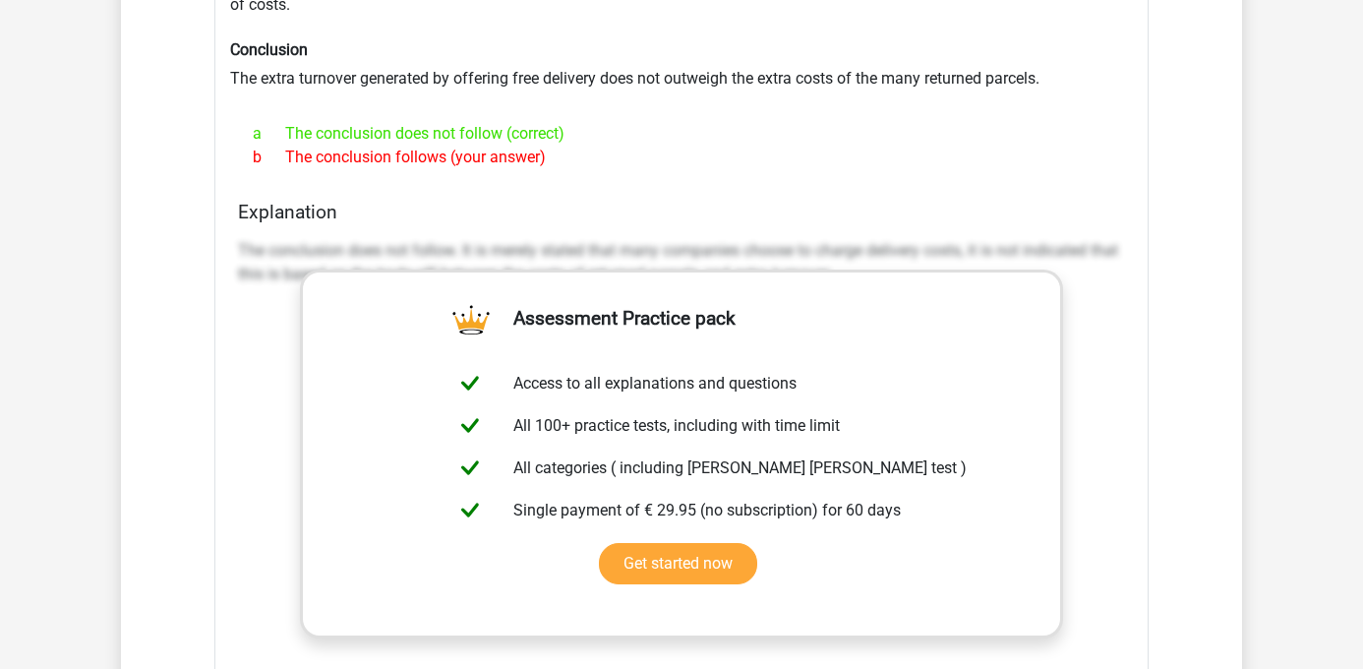
scroll to position [2815, 0]
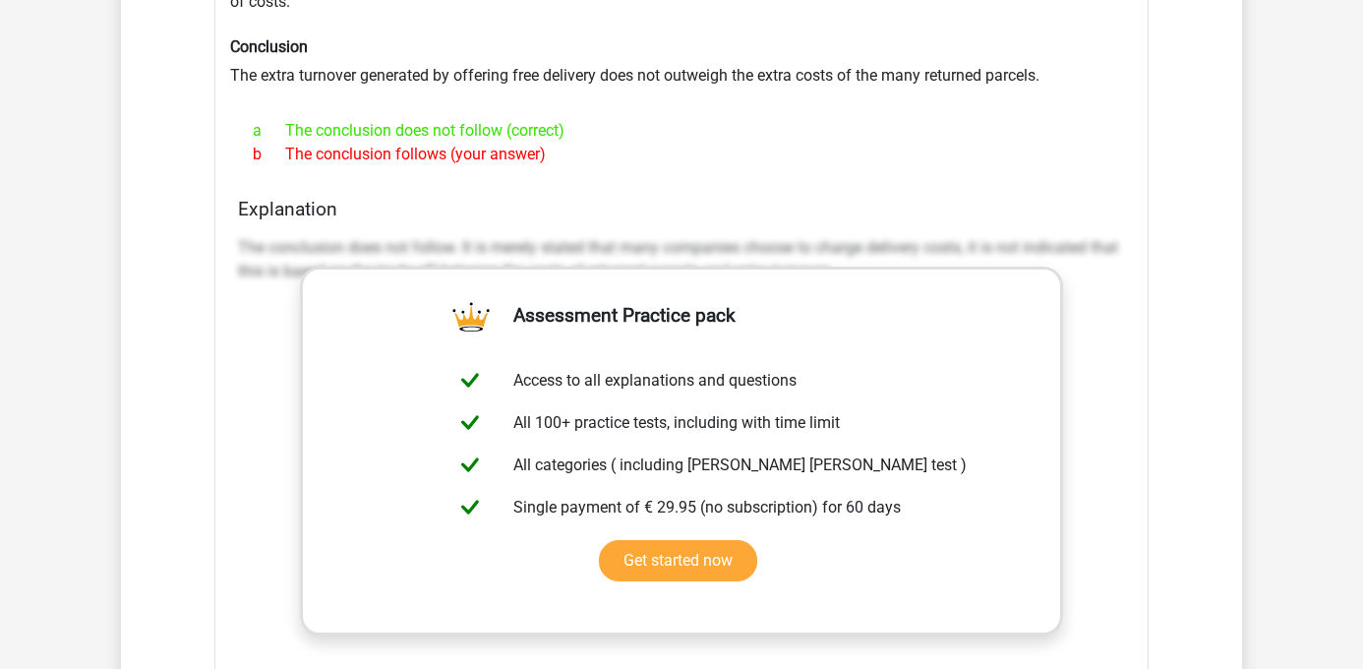
click at [1103, 441] on div "The conclusion does not follow. It is merely stated that many companies choose …" at bounding box center [681, 523] width 887 height 590
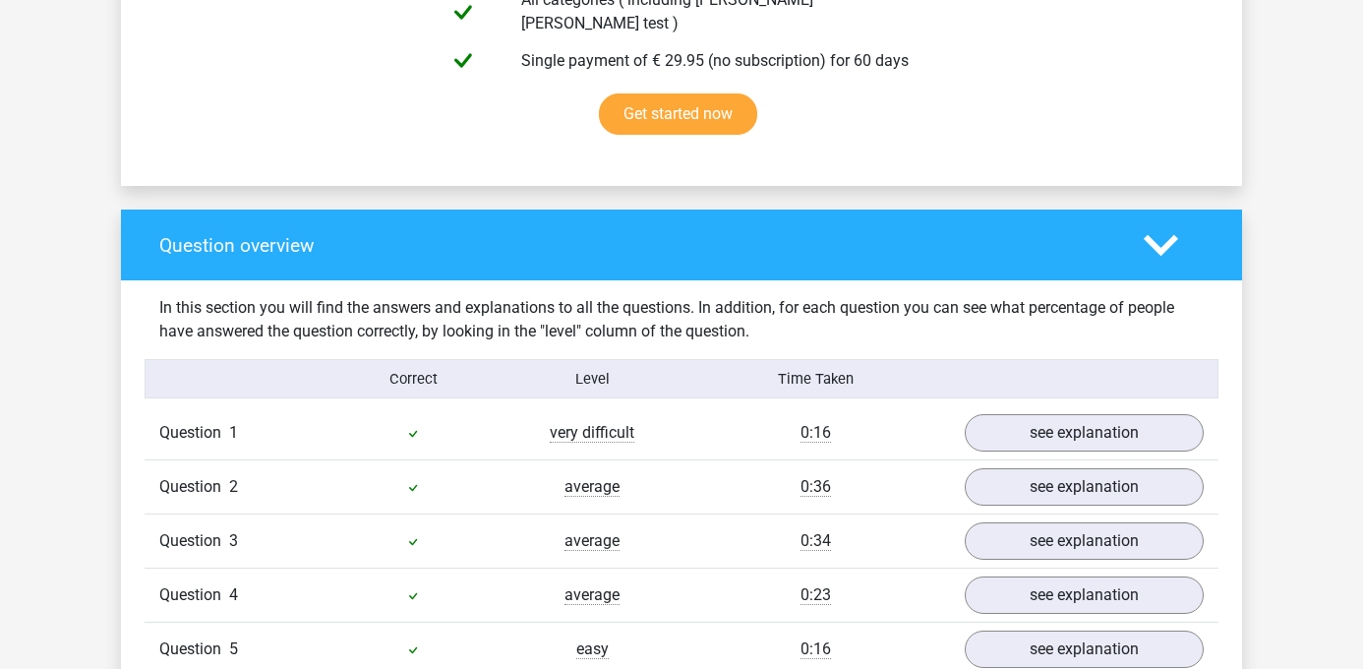
scroll to position [754, 0]
